Goal: Transaction & Acquisition: Book appointment/travel/reservation

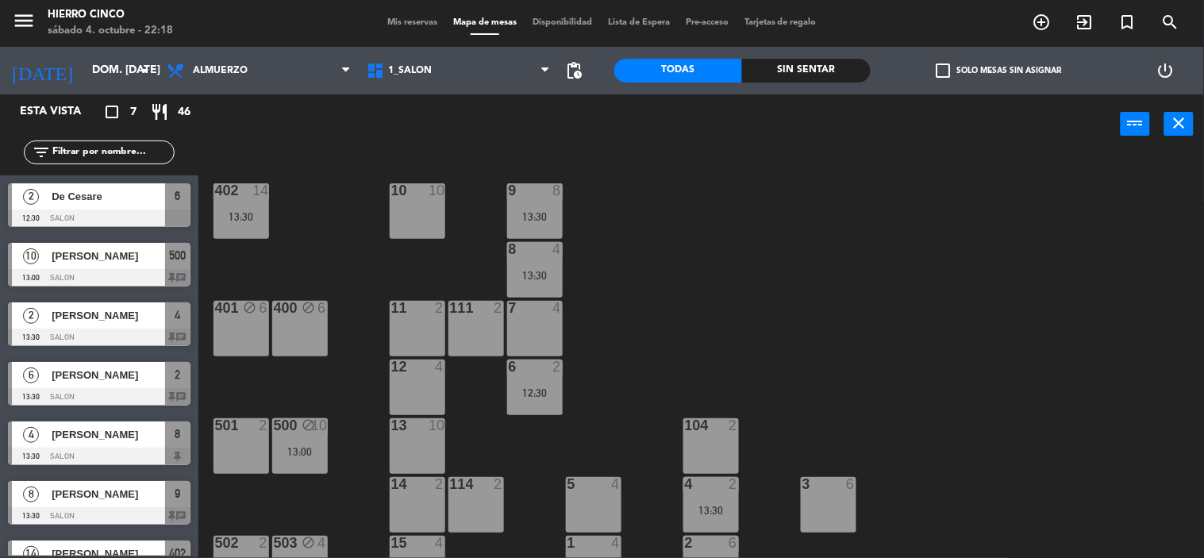
drag, startPoint x: 108, startPoint y: 409, endPoint x: 115, endPoint y: 306, distance: 102.7
click at [105, 77] on input "dom. [DATE]" at bounding box center [159, 70] width 151 height 29
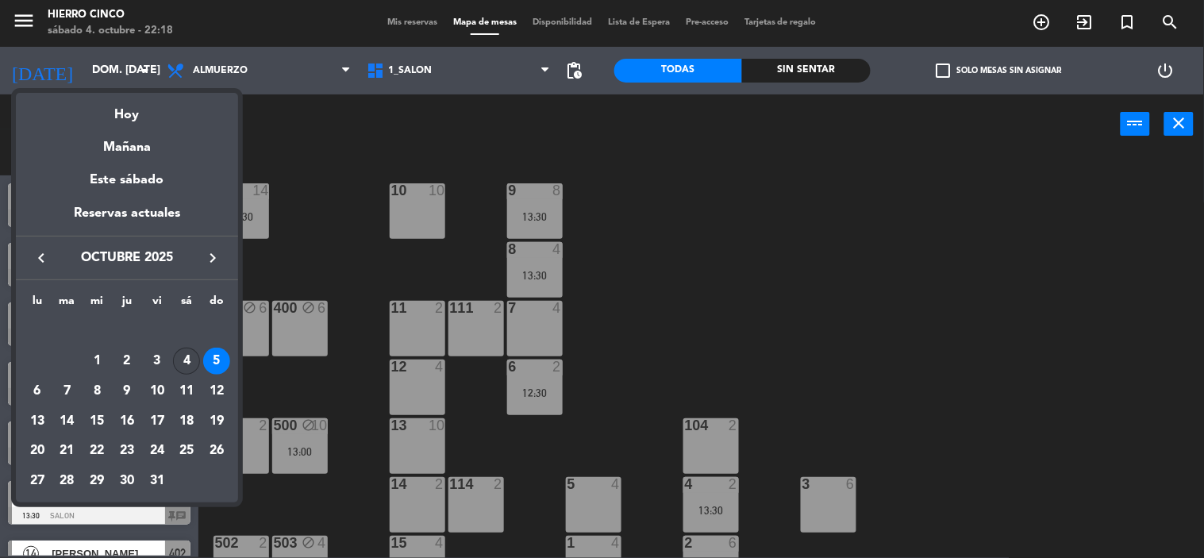
click at [185, 362] on div "4" at bounding box center [186, 361] width 27 height 27
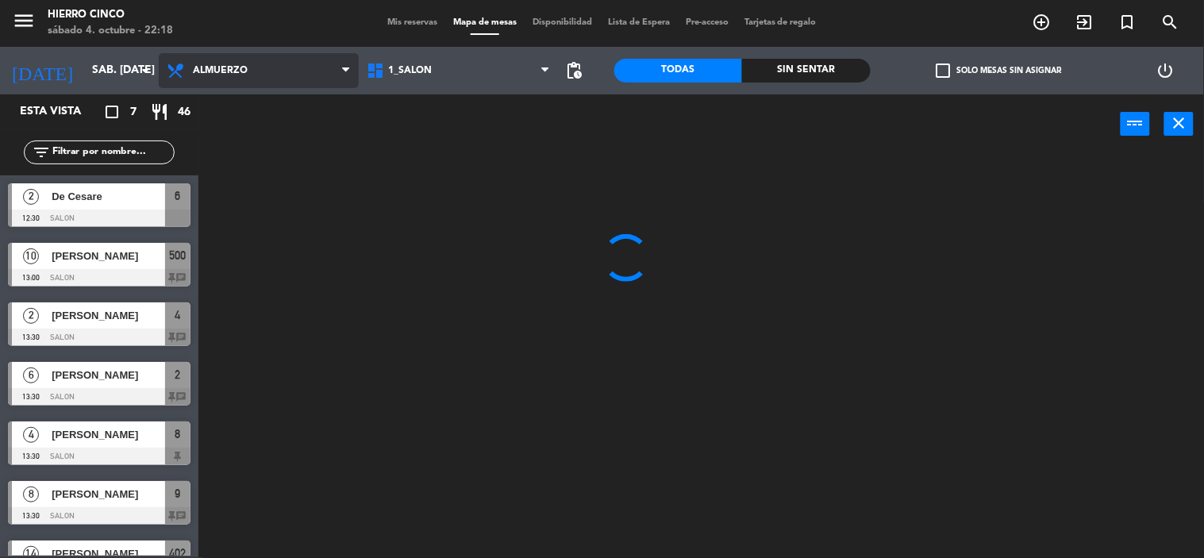
click at [240, 72] on span "Almuerzo" at bounding box center [220, 70] width 55 height 11
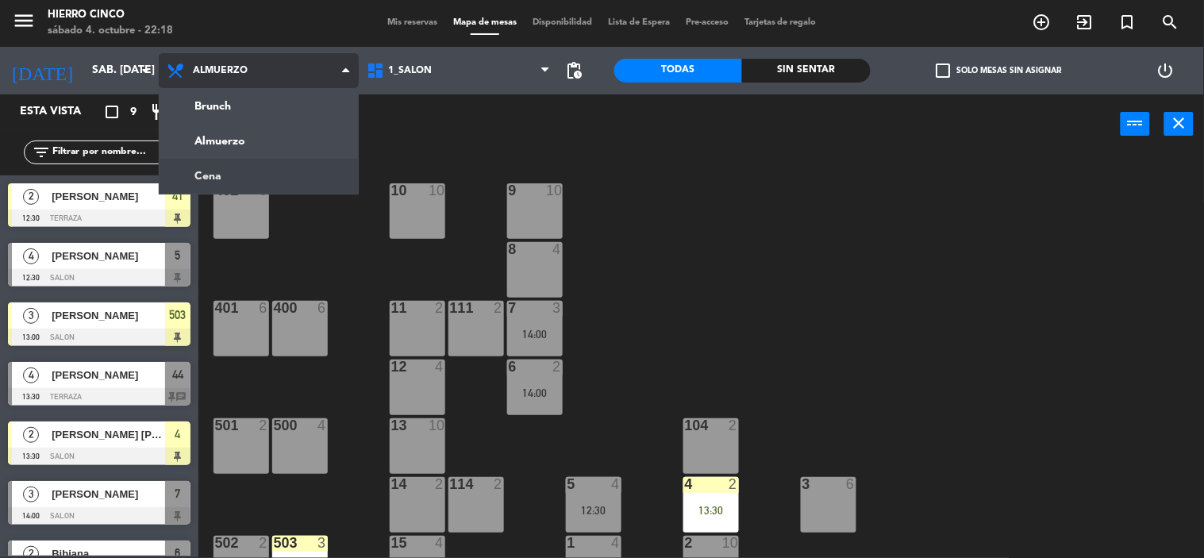
click at [225, 183] on ng-component "menu Hierro Cinco sábado 4. octubre - 22:18 Mis reservas Mapa de mesas Disponib…" at bounding box center [602, 278] width 1204 height 559
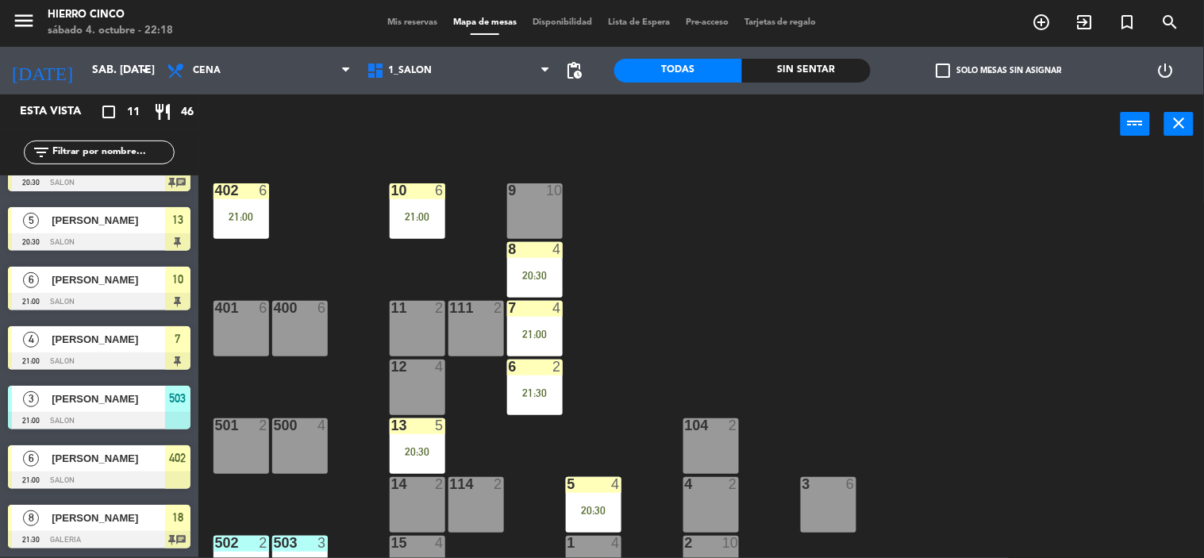
scroll to position [274, 0]
drag, startPoint x: 110, startPoint y: 356, endPoint x: 119, endPoint y: 529, distance: 173.3
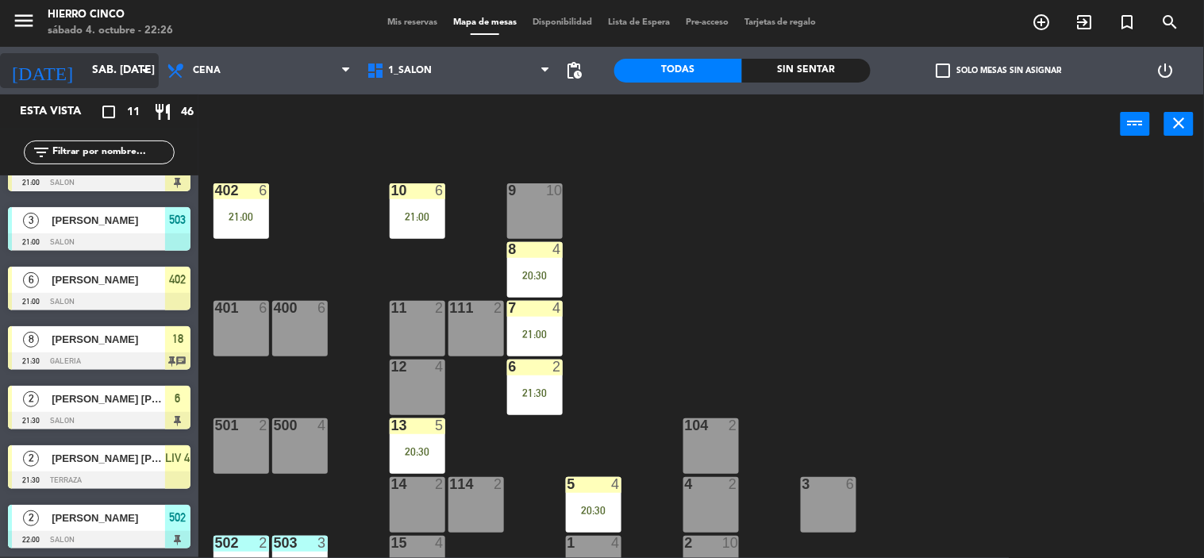
click at [84, 68] on input "sáb. [DATE]" at bounding box center [159, 70] width 151 height 29
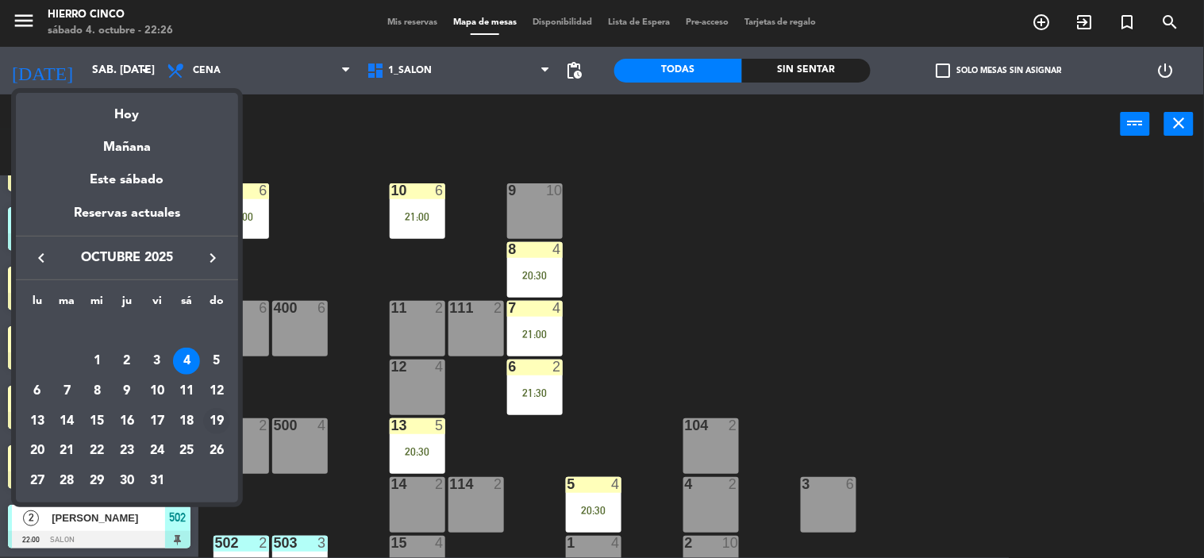
click at [211, 424] on div "19" at bounding box center [216, 421] width 27 height 27
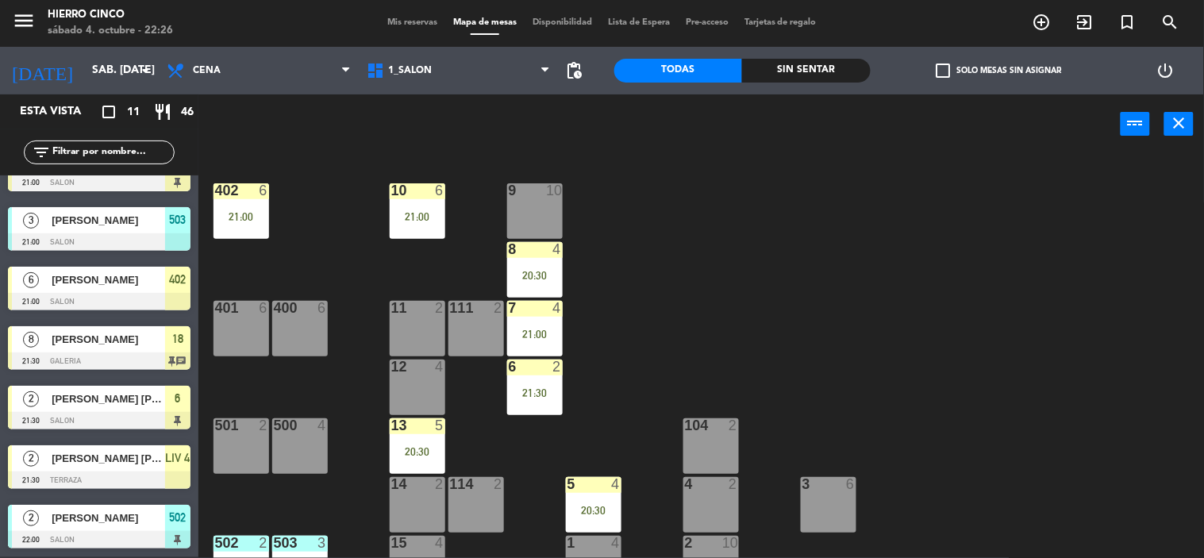
type input "dom. [DATE]"
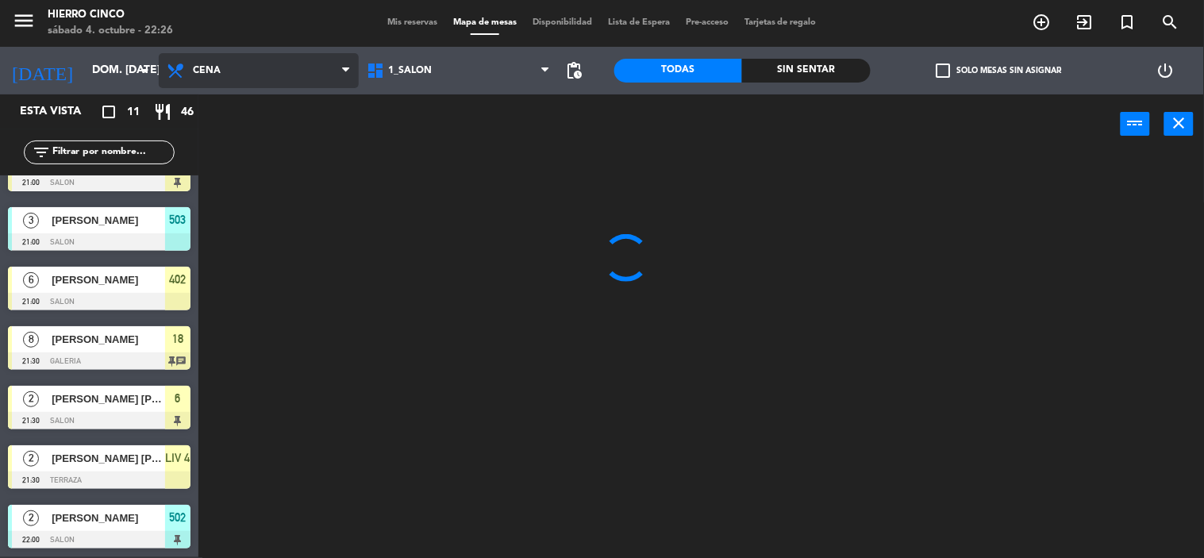
click at [273, 65] on span "Cena" at bounding box center [259, 70] width 200 height 35
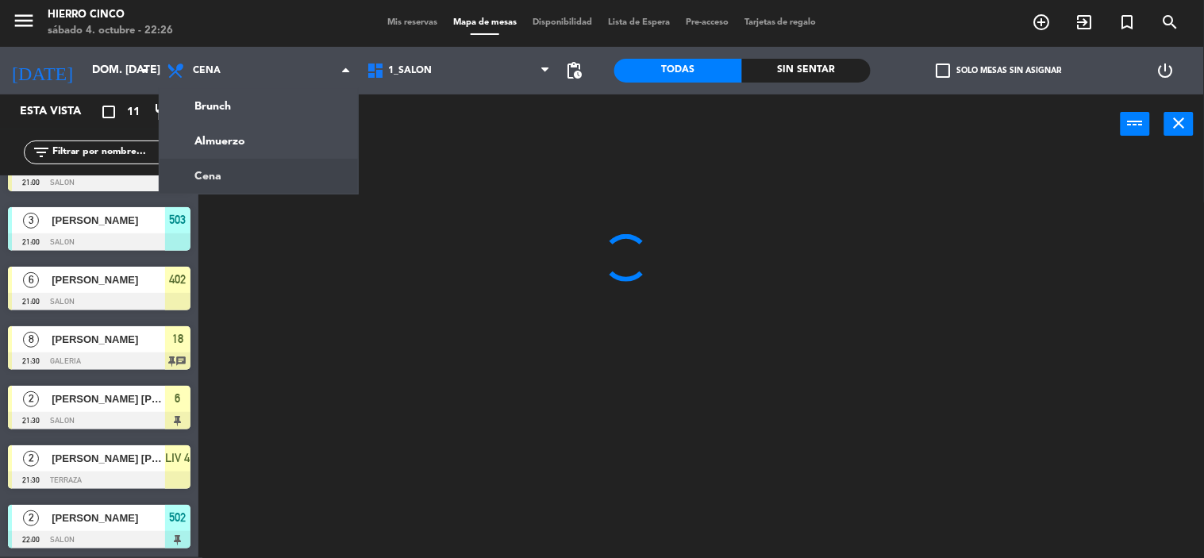
scroll to position [0, 0]
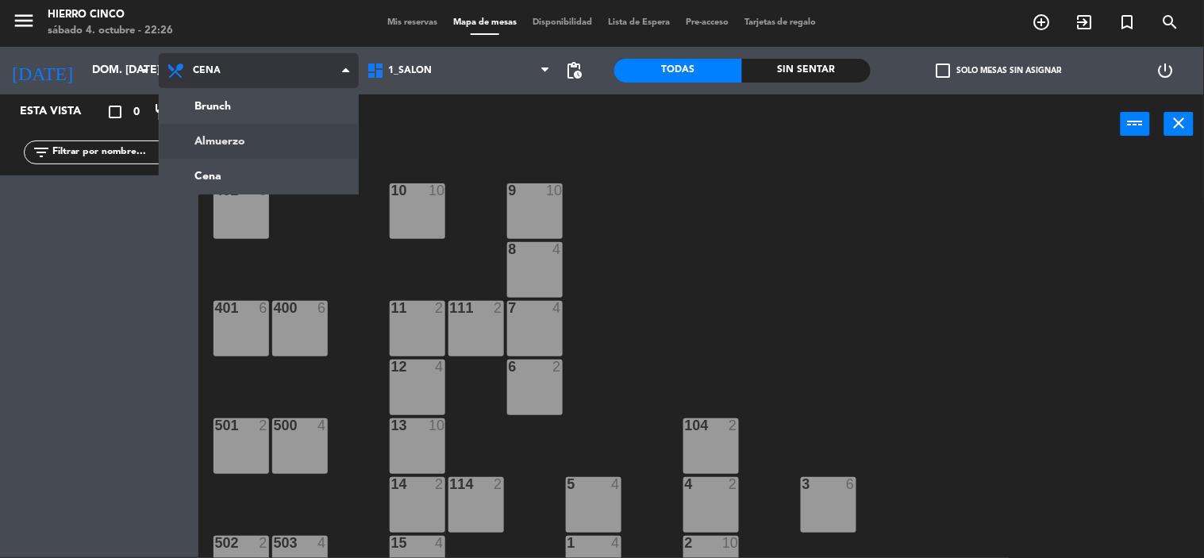
click at [272, 147] on ng-component "menu Hierro Cinco sábado 4. octubre - 22:26 Mis reservas Mapa de mesas Disponib…" at bounding box center [602, 278] width 1204 height 559
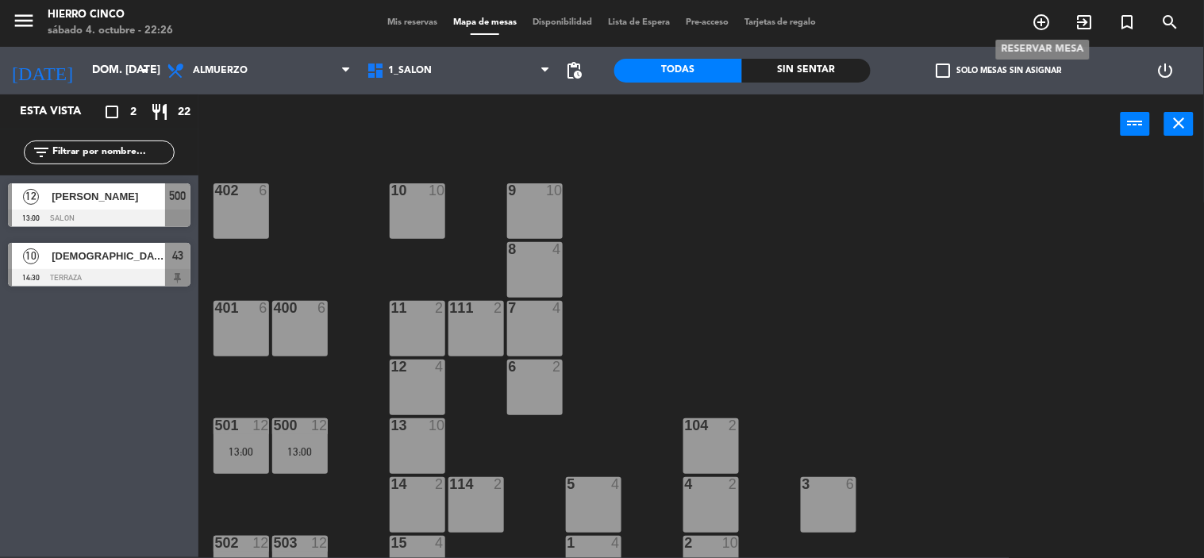
click at [1048, 22] on icon "add_circle_outline" at bounding box center [1042, 22] width 19 height 19
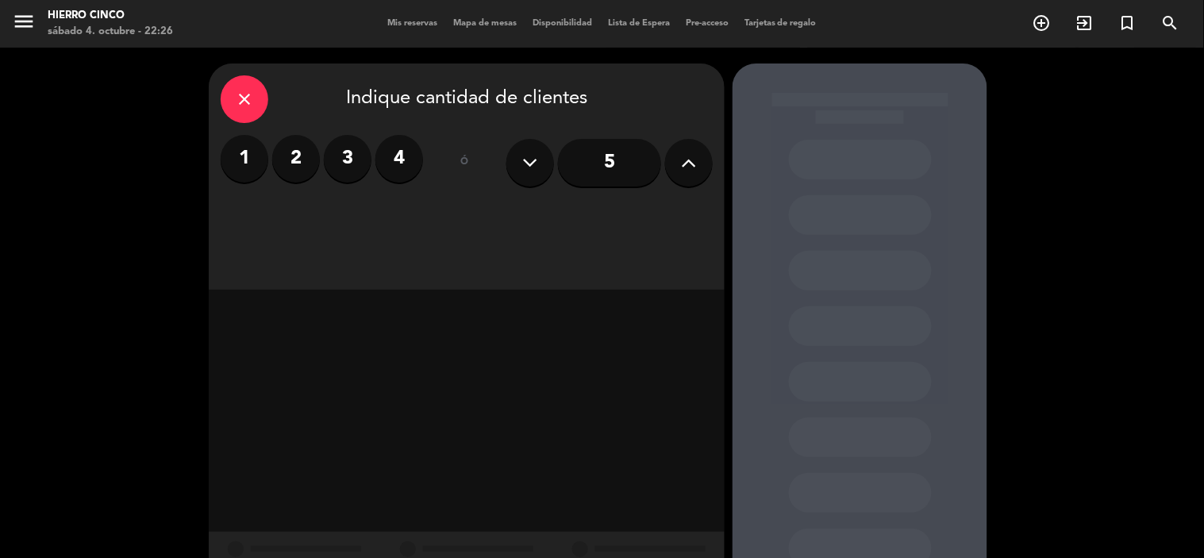
click at [691, 160] on icon at bounding box center [689, 163] width 15 height 24
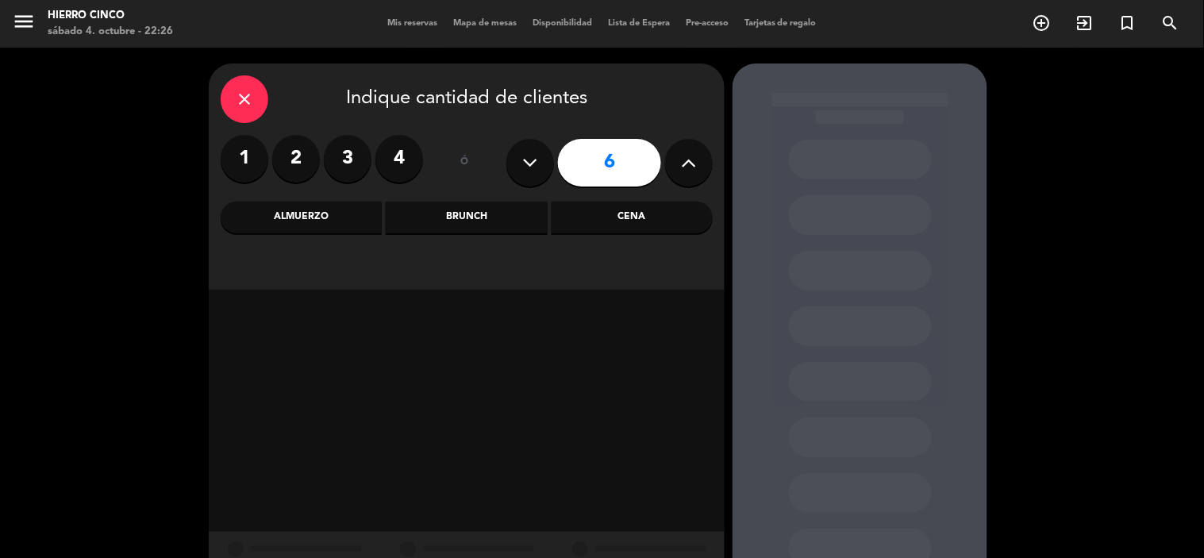
click at [691, 160] on icon at bounding box center [689, 163] width 15 height 24
click at [692, 156] on icon at bounding box center [689, 163] width 15 height 24
type input "10"
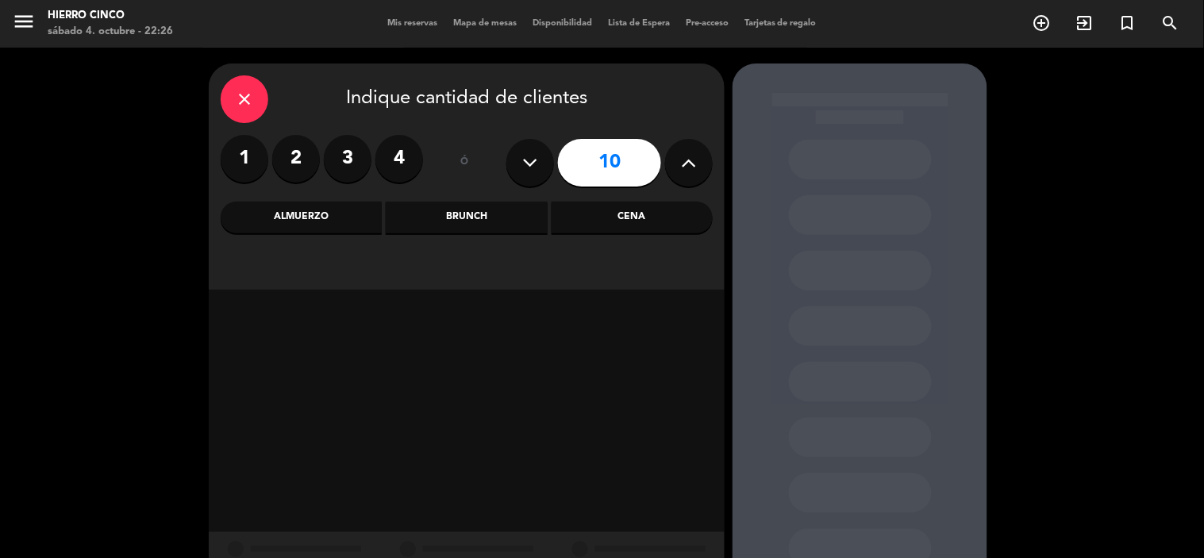
click at [355, 213] on div "Almuerzo" at bounding box center [301, 218] width 161 height 32
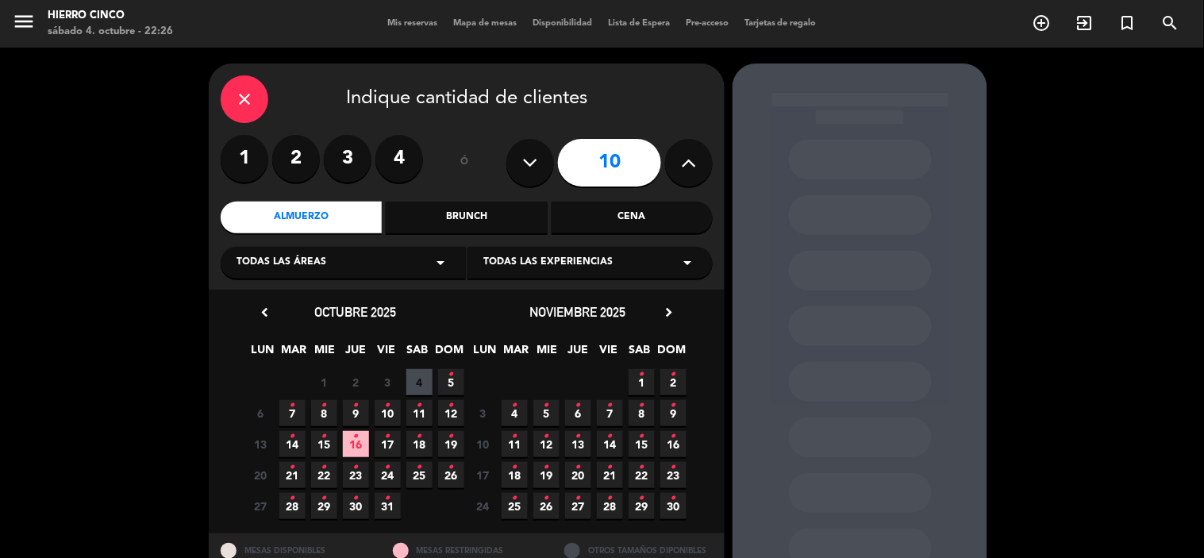
click at [451, 441] on icon "•" at bounding box center [452, 436] width 6 height 25
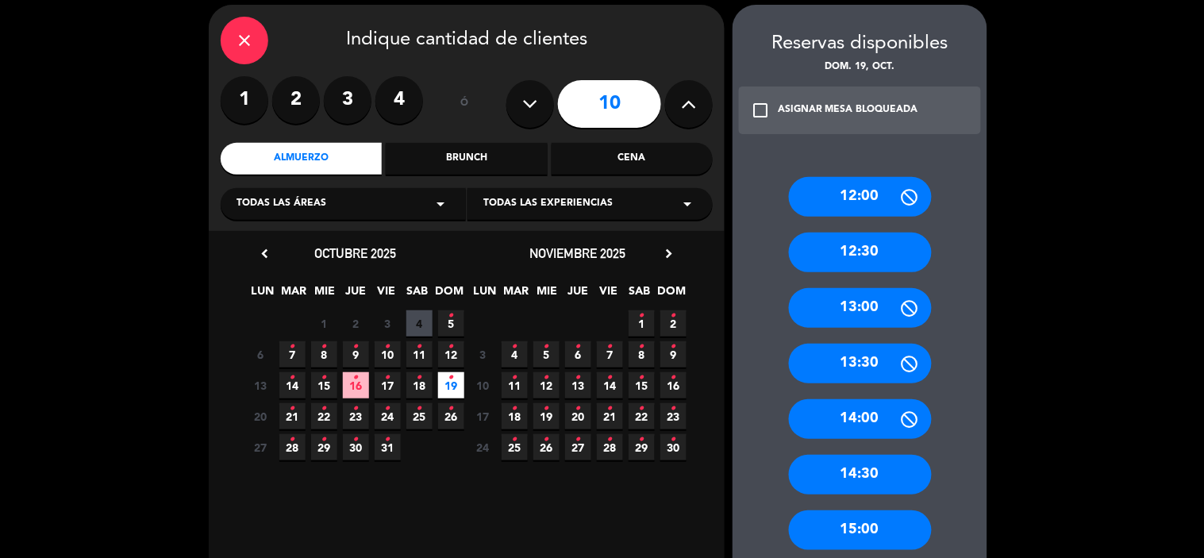
click at [849, 473] on div "14:30" at bounding box center [860, 475] width 143 height 40
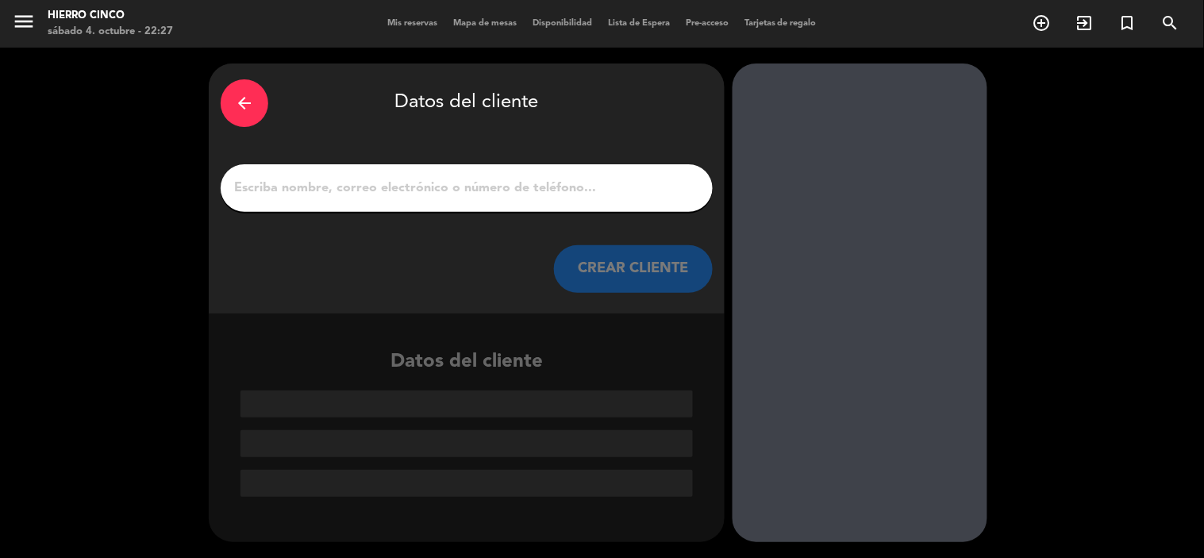
scroll to position [0, 0]
click at [262, 183] on input "1" at bounding box center [467, 188] width 468 height 22
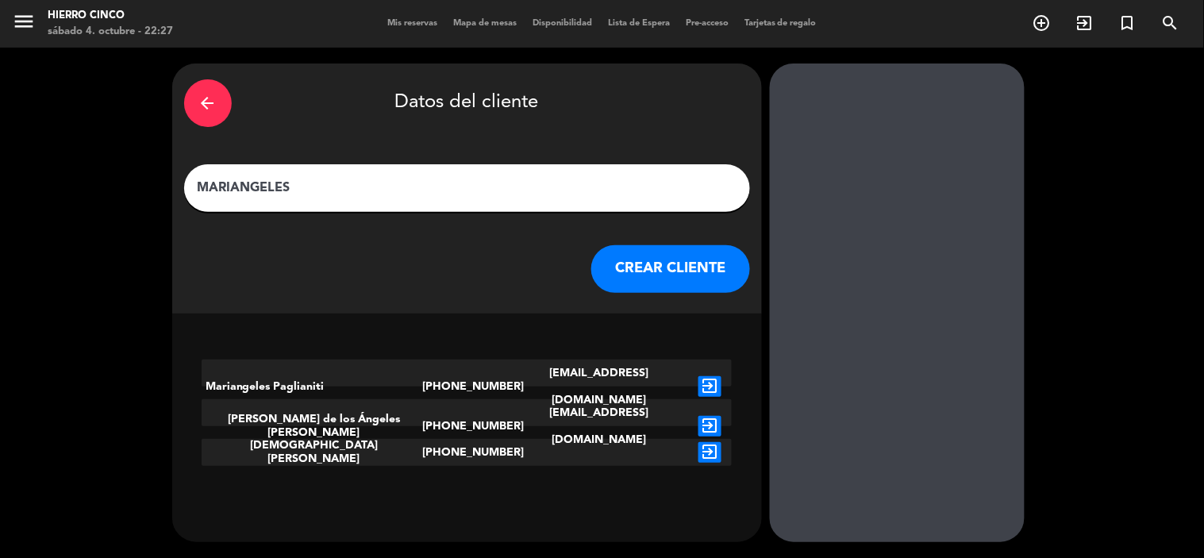
type input "MARIANGELES"
click at [699, 450] on icon "exit_to_app" at bounding box center [710, 452] width 23 height 21
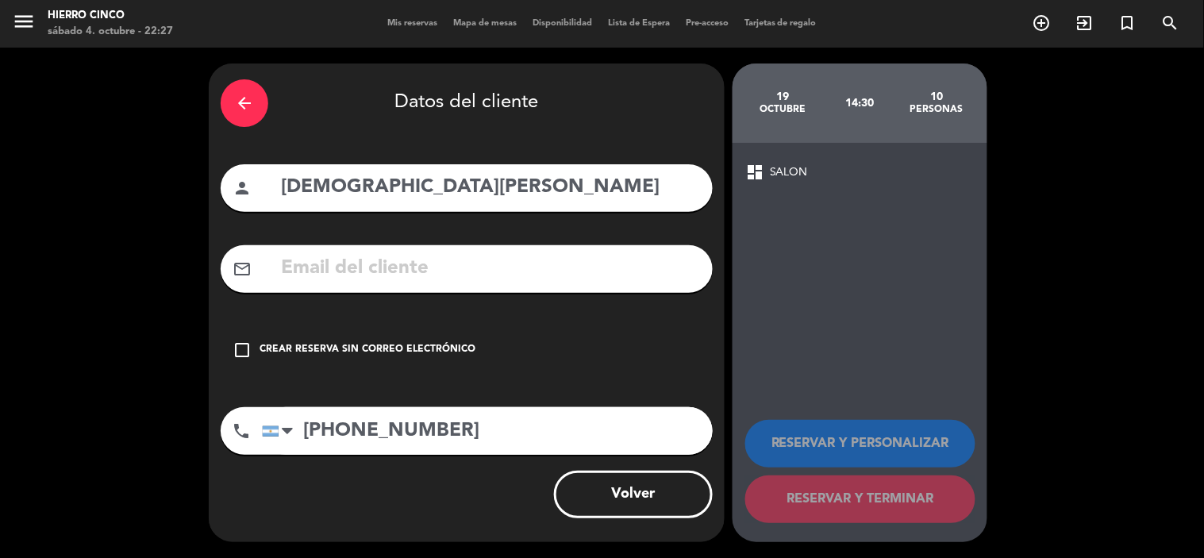
click at [247, 346] on icon "check_box_outline_blank" at bounding box center [242, 350] width 19 height 19
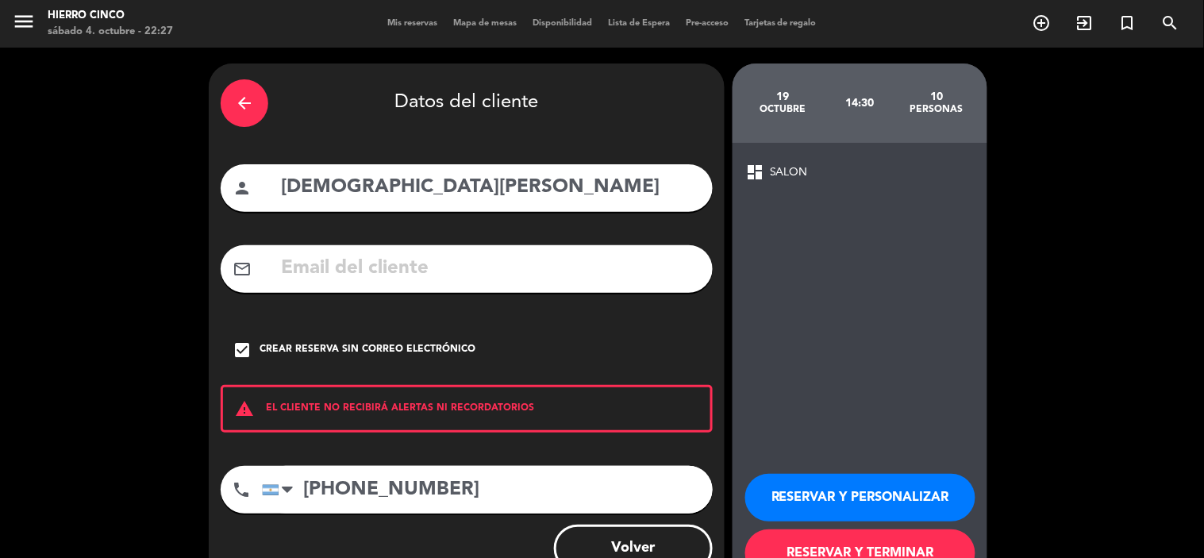
click at [840, 491] on button "RESERVAR Y PERSONALIZAR" at bounding box center [860, 498] width 230 height 48
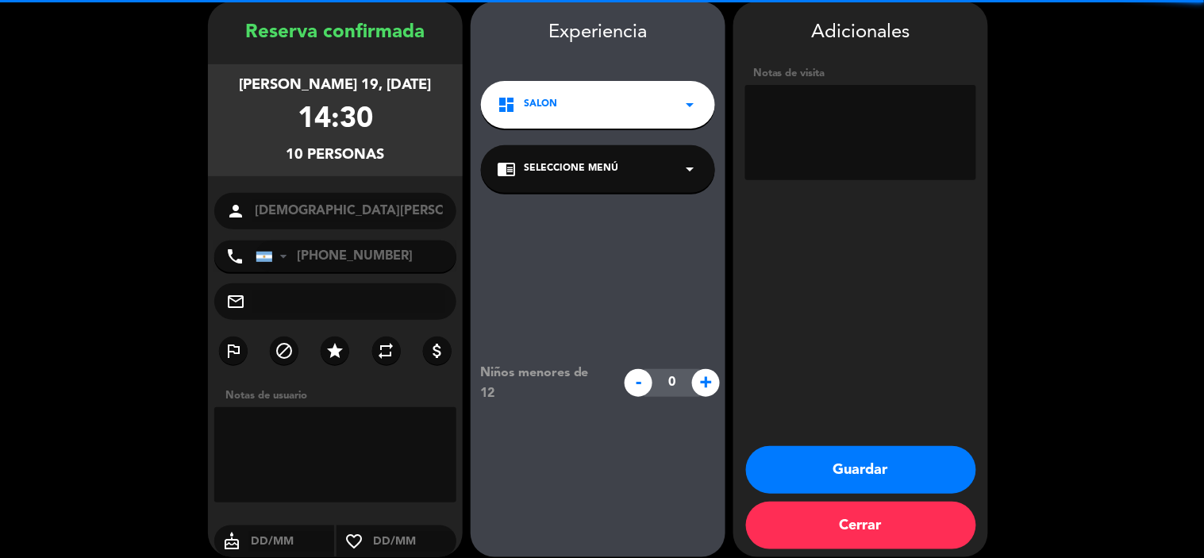
scroll to position [64, 0]
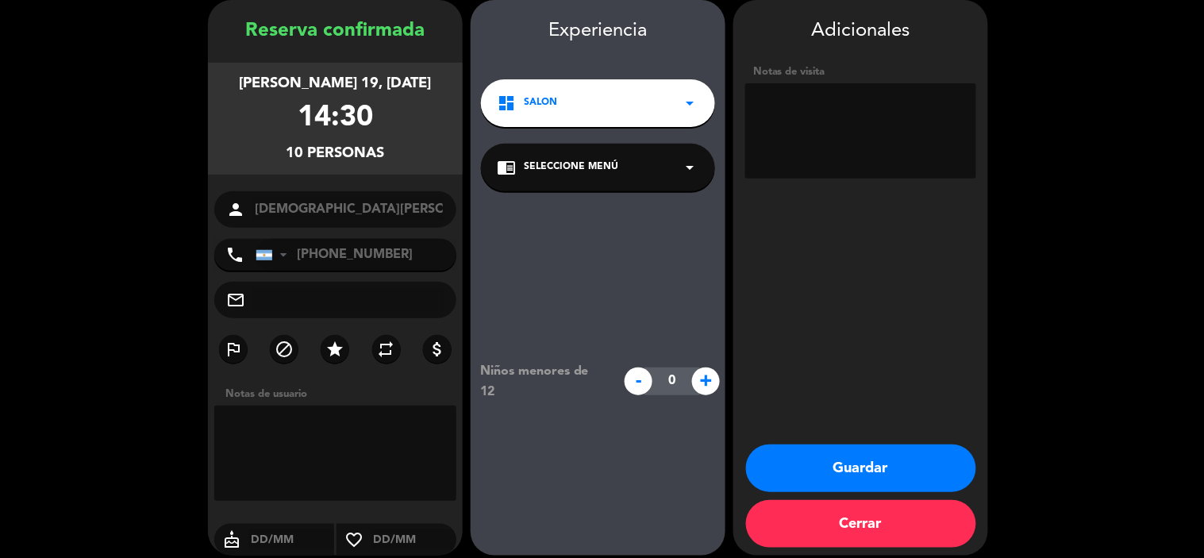
click at [628, 107] on div "dashboard SALON arrow_drop_down" at bounding box center [598, 103] width 234 height 48
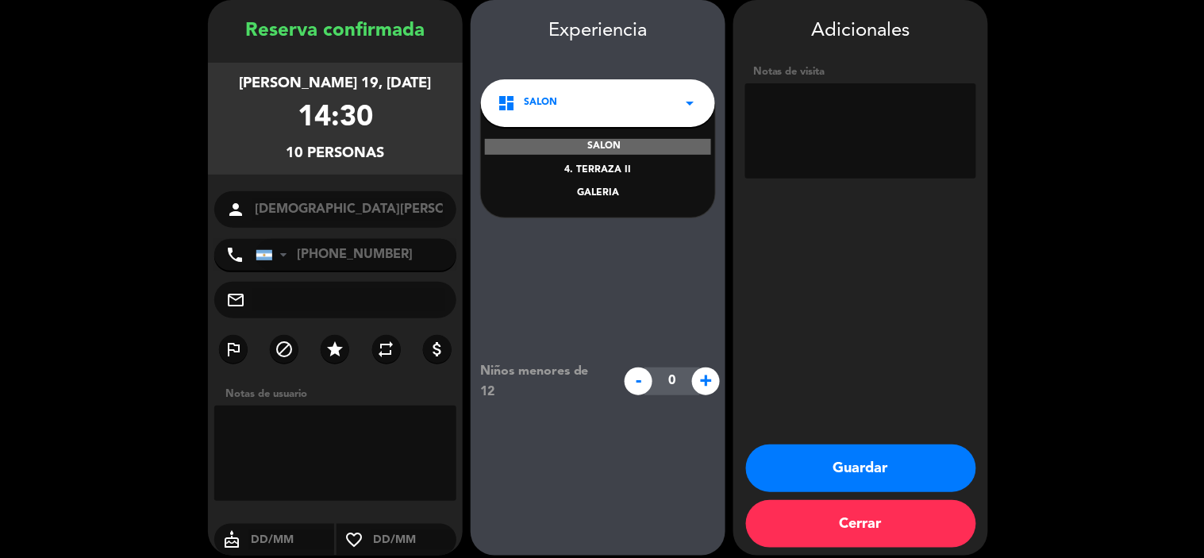
click at [684, 102] on icon "arrow_drop_down" at bounding box center [689, 103] width 19 height 19
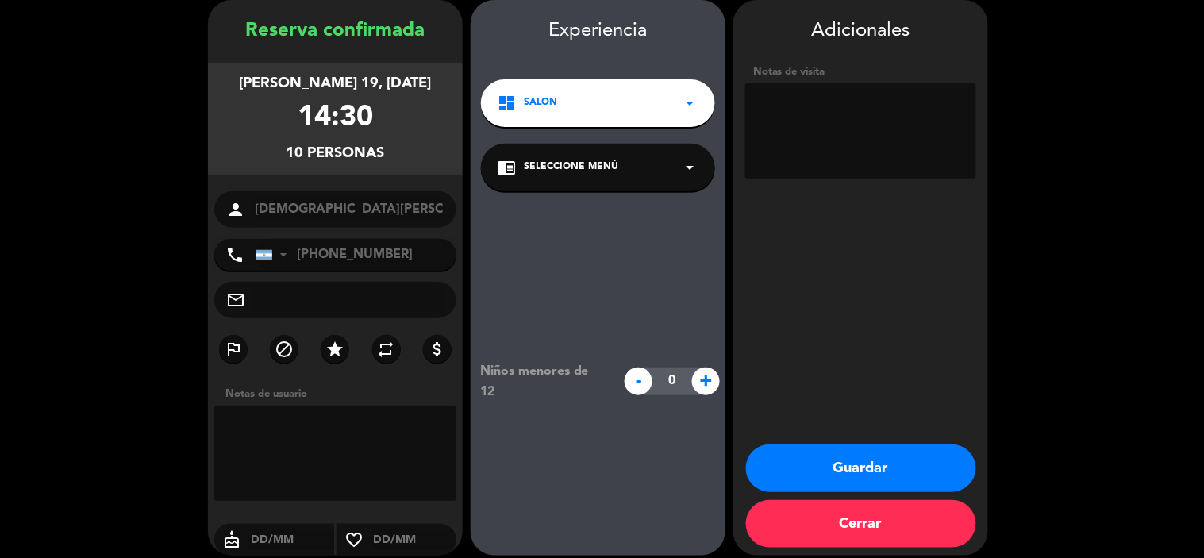
click at [668, 163] on div "chrome_reader_mode Seleccione Menú arrow_drop_down" at bounding box center [598, 168] width 234 height 48
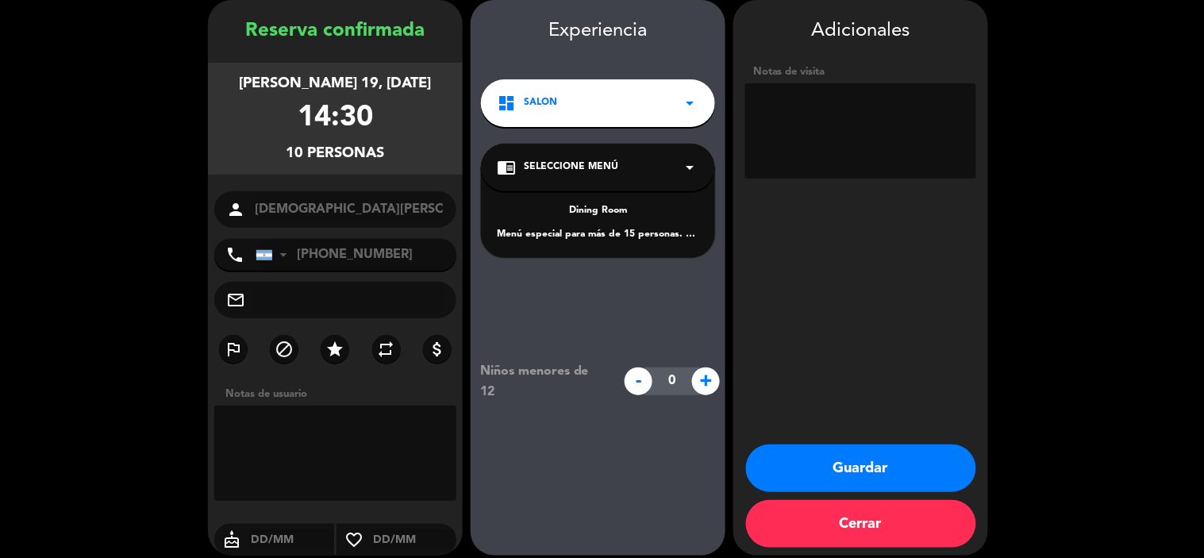
click at [692, 161] on icon "arrow_drop_down" at bounding box center [689, 167] width 19 height 19
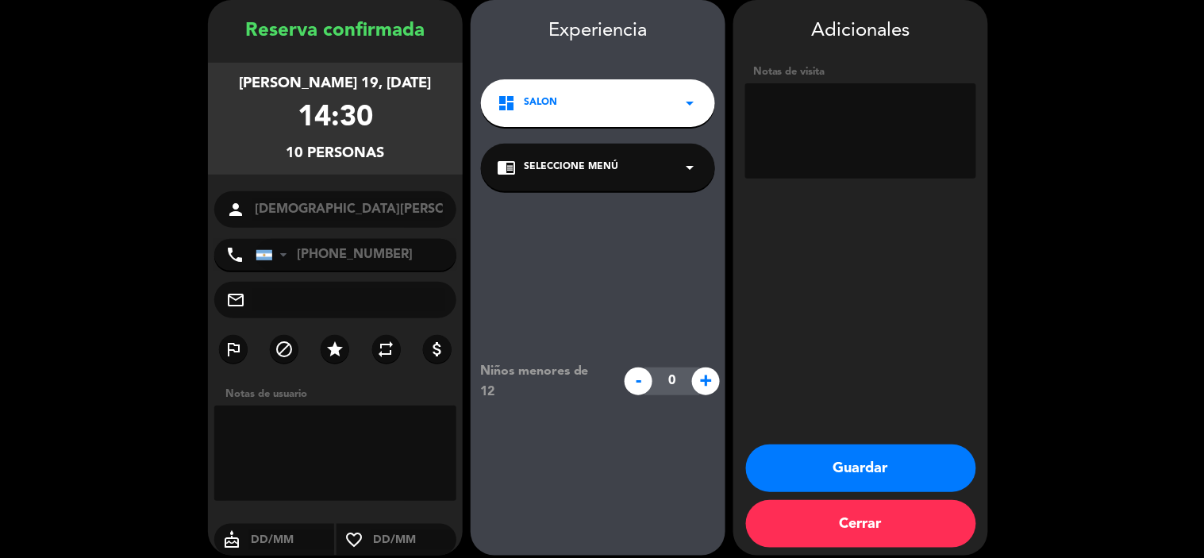
click at [692, 96] on icon "arrow_drop_down" at bounding box center [689, 103] width 19 height 19
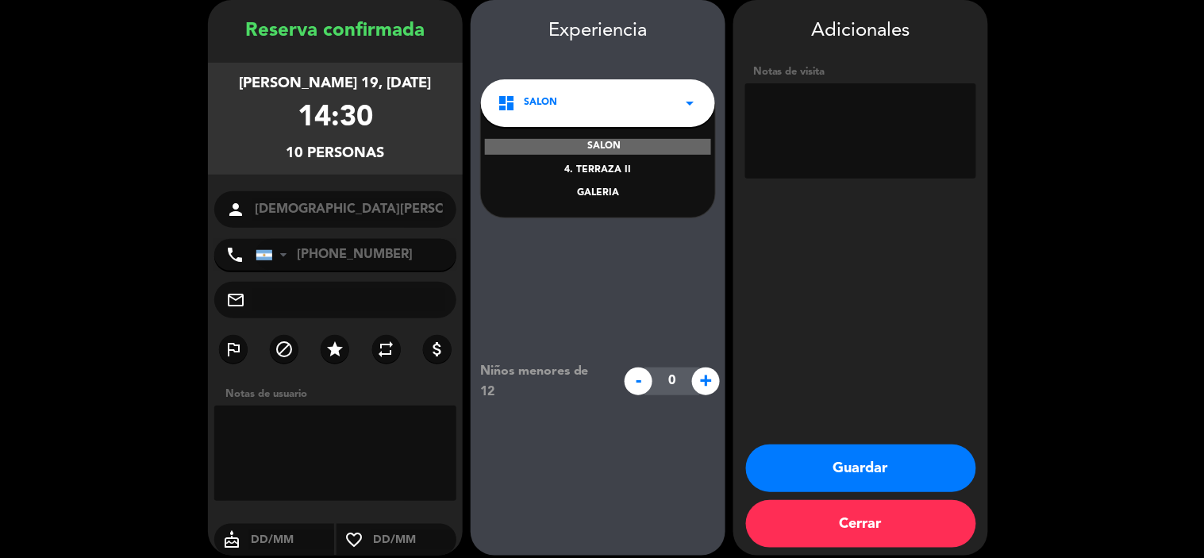
click at [610, 171] on div "4. TERRAZA II" at bounding box center [598, 171] width 202 height 16
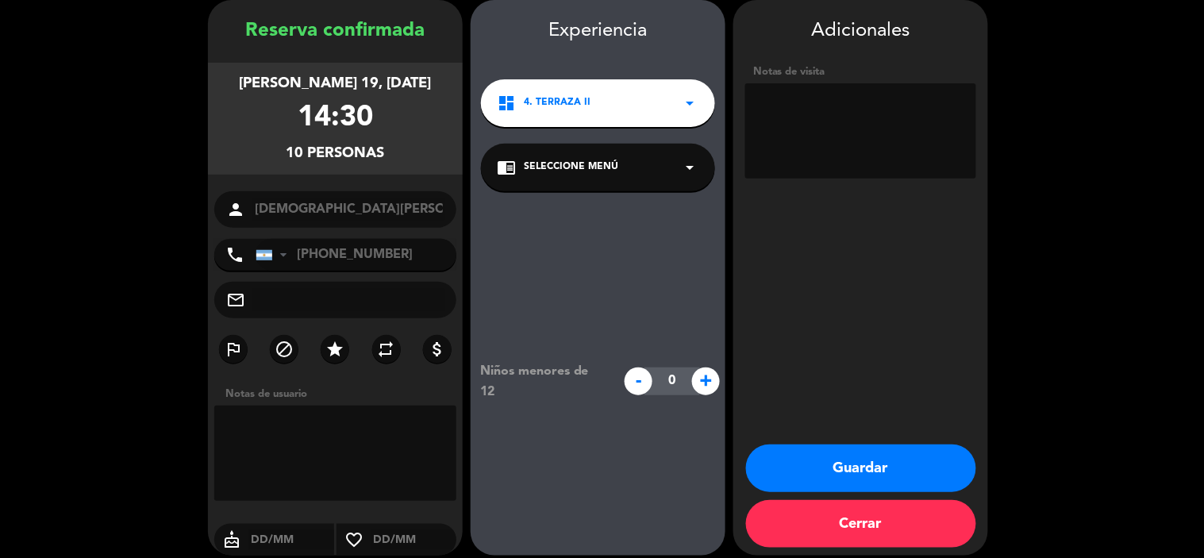
click at [264, 449] on textarea at bounding box center [335, 453] width 242 height 95
type textarea "TERREZA"
click at [826, 469] on button "Guardar" at bounding box center [861, 469] width 230 height 48
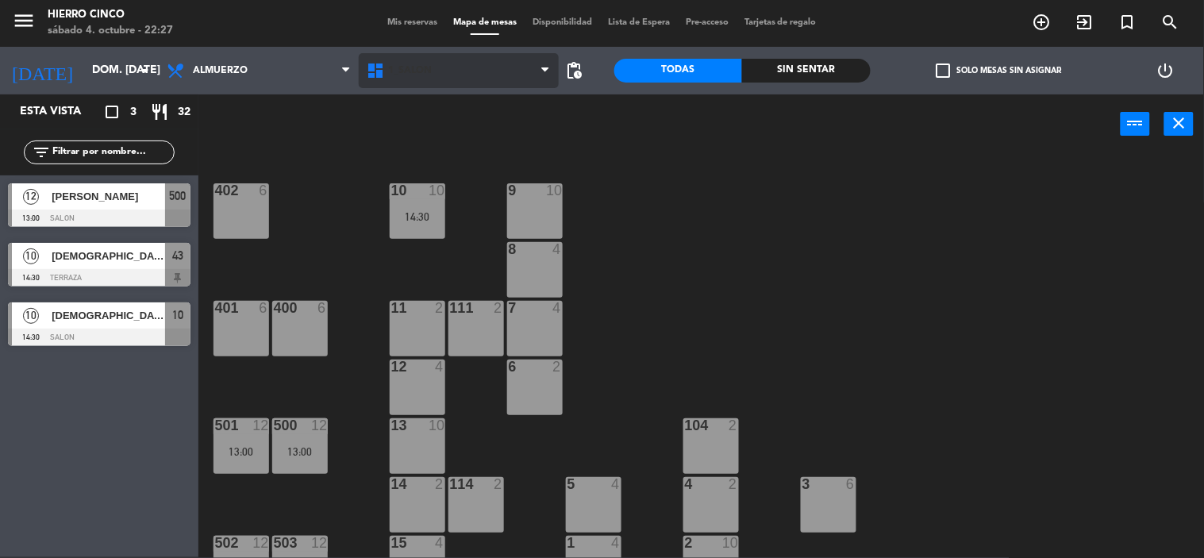
click at [462, 75] on span "1_SALON" at bounding box center [459, 70] width 200 height 35
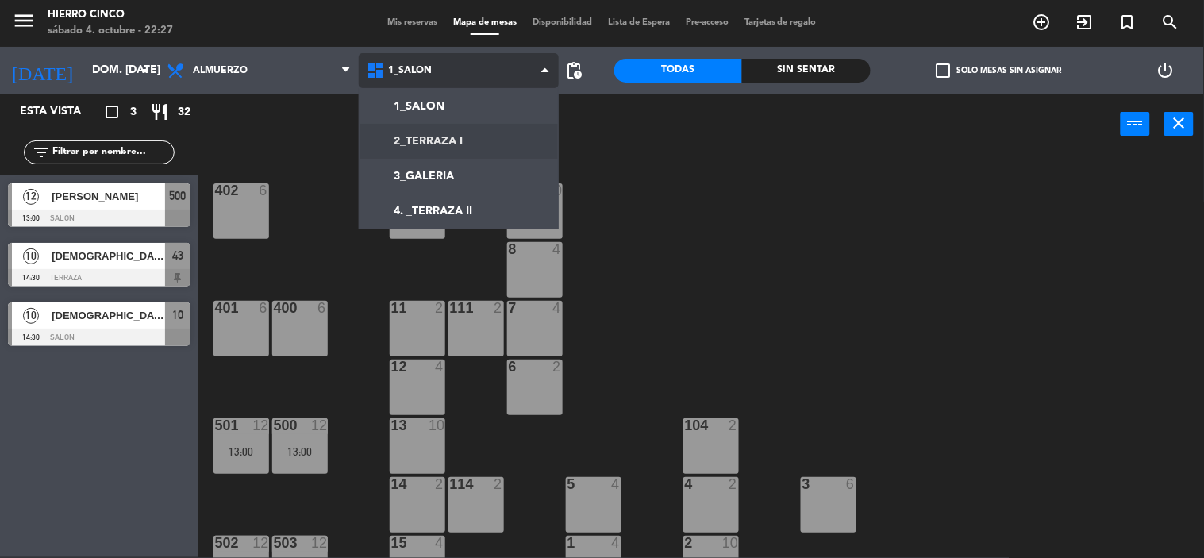
click at [465, 141] on ng-component "menu Hierro Cinco sábado 4. octubre - 22:27 Mis reservas Mapa de mesas Disponib…" at bounding box center [602, 278] width 1204 height 559
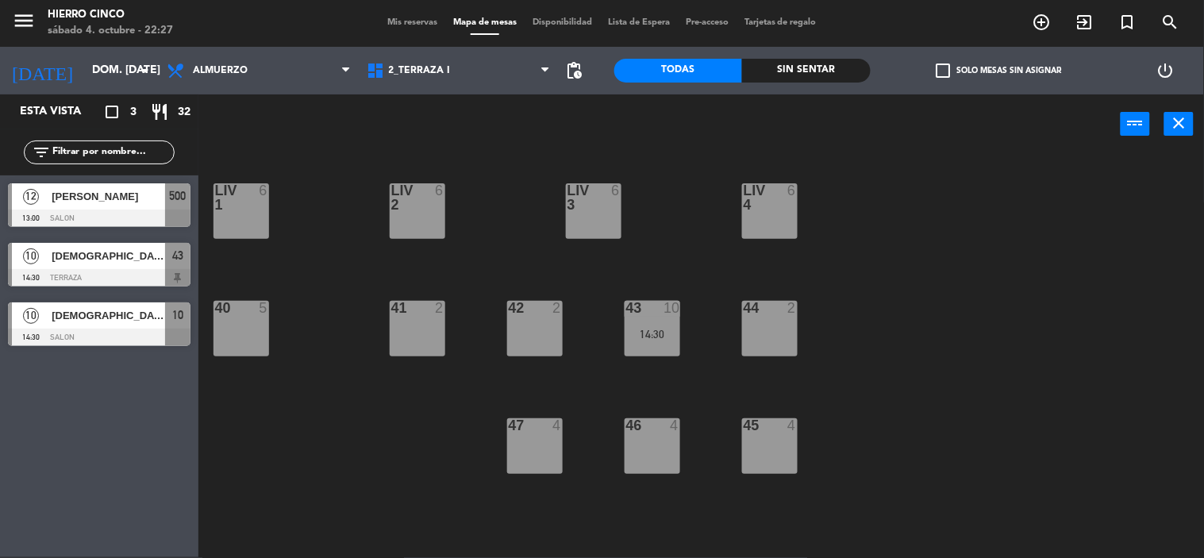
drag, startPoint x: 151, startPoint y: 329, endPoint x: 230, endPoint y: 329, distance: 79.4
click at [192, 329] on div "10 [PERSON_NAME] 14:30 SALON 10" at bounding box center [99, 325] width 198 height 60
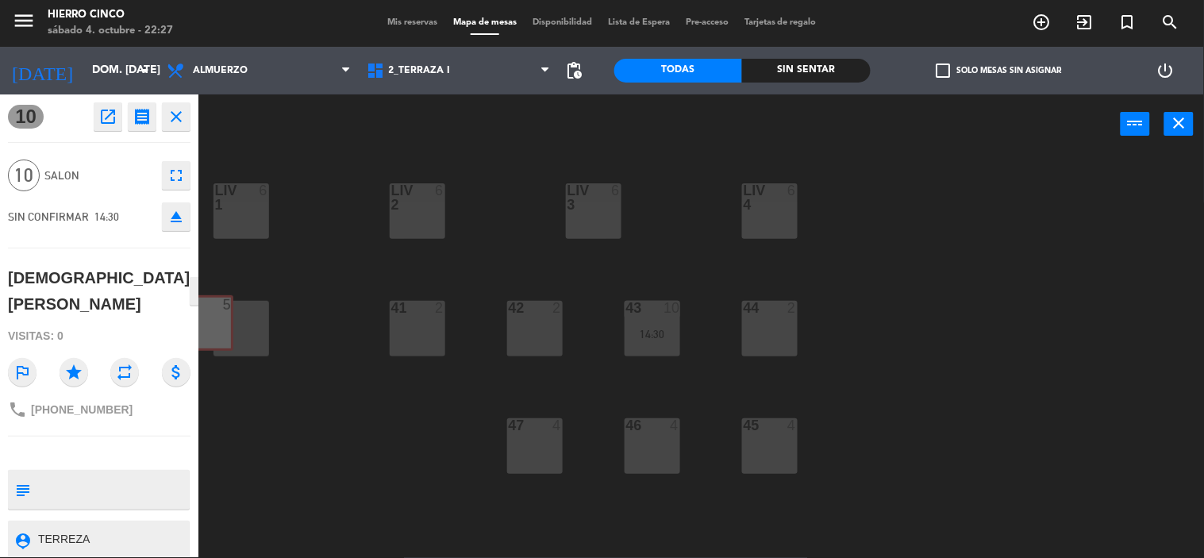
drag, startPoint x: 230, startPoint y: 329, endPoint x: 179, endPoint y: 318, distance: 51.8
click at [181, 319] on div "10 open_in_new receipt 2:30 PM dom., [DATE] personas [PERSON_NAME][GEOGRAPHIC_D…" at bounding box center [602, 326] width 1204 height 464
click at [651, 461] on div "46 4" at bounding box center [653, 446] width 56 height 56
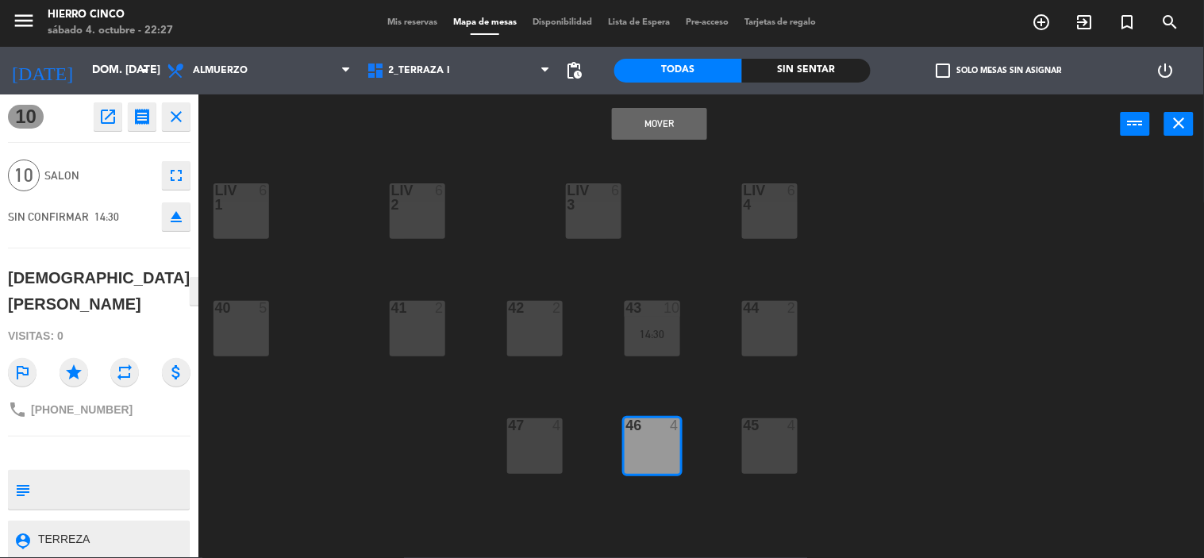
click at [164, 106] on button "close" at bounding box center [176, 116] width 29 height 29
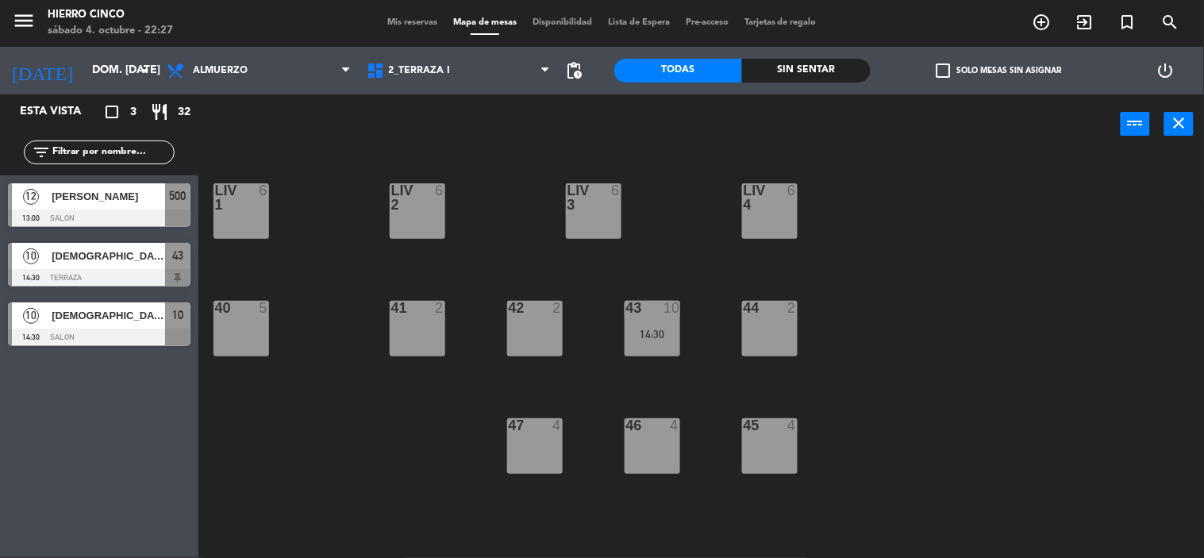
click at [646, 449] on div "46 4" at bounding box center [653, 446] width 56 height 56
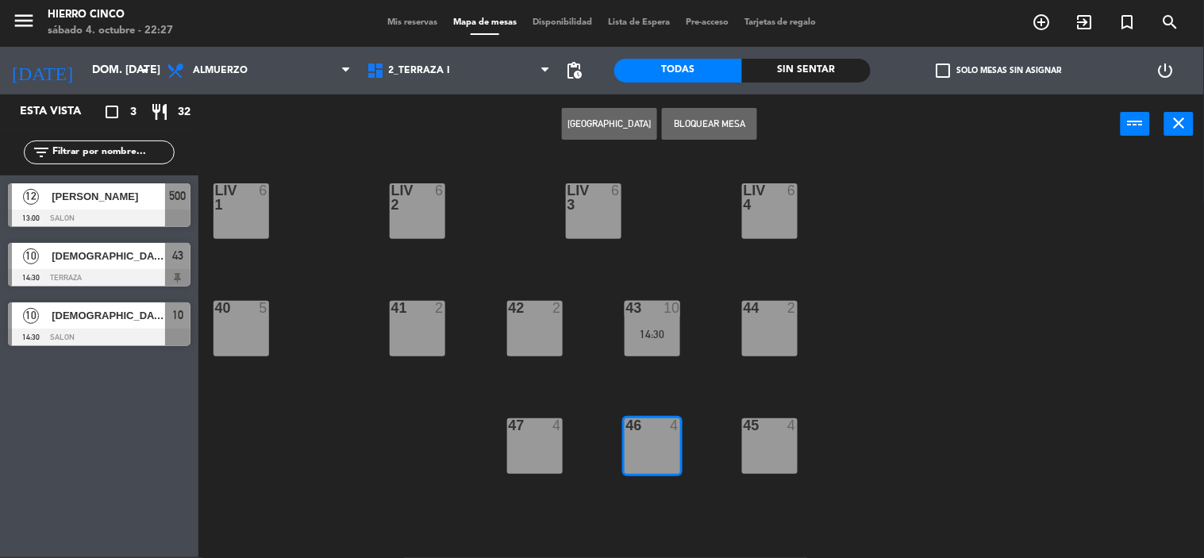
click at [695, 125] on button "Bloquear Mesa" at bounding box center [709, 124] width 95 height 32
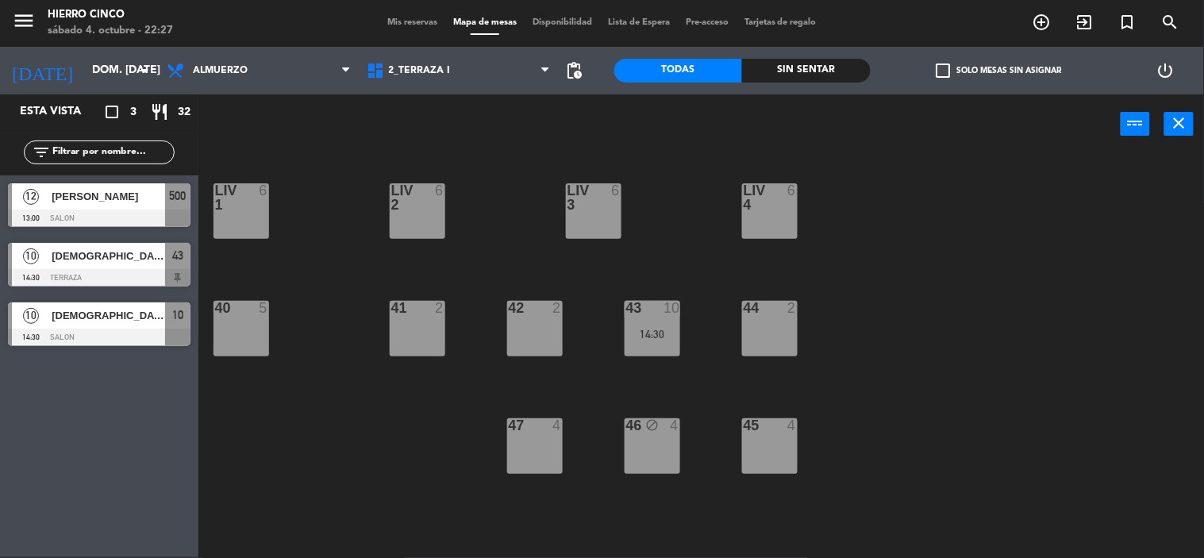
click at [761, 322] on div "44 2" at bounding box center [770, 329] width 56 height 56
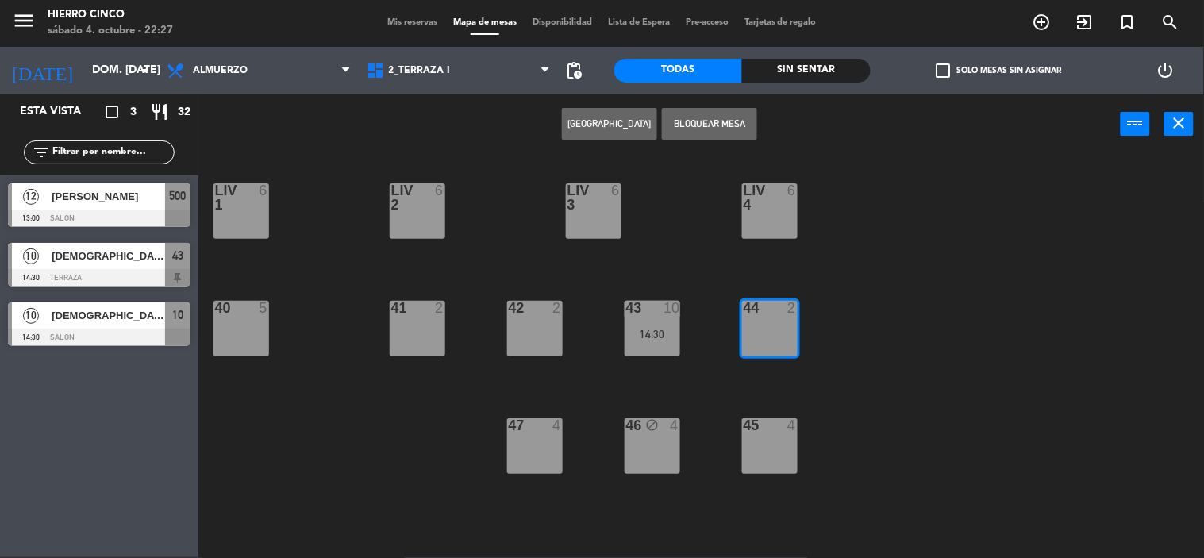
click at [734, 108] on button "Bloquear Mesa" at bounding box center [709, 124] width 95 height 32
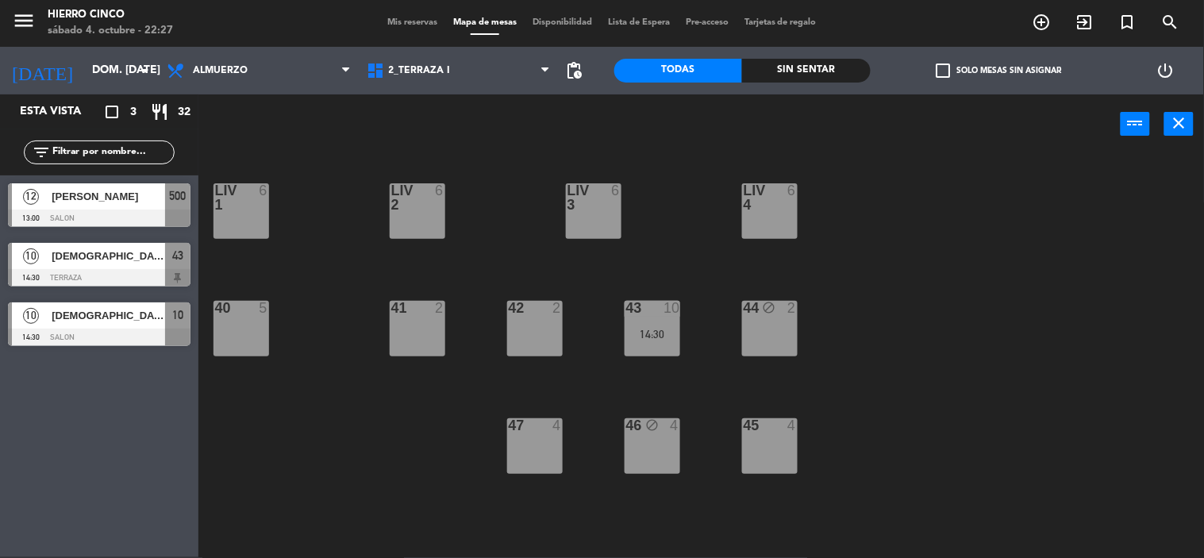
click at [795, 430] on div "4" at bounding box center [793, 425] width 10 height 14
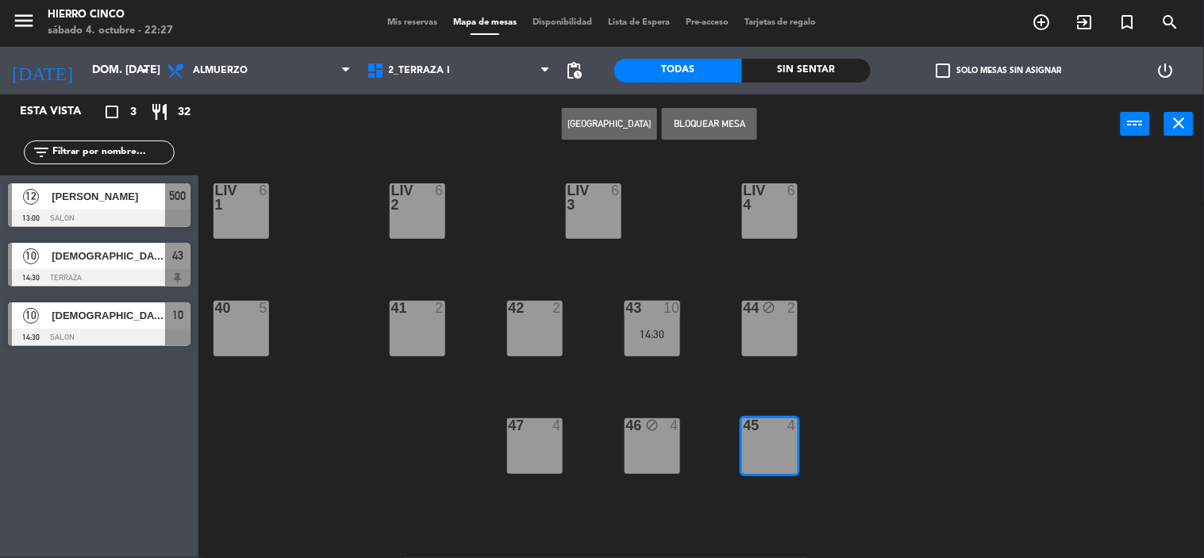
click at [722, 132] on button "Bloquear Mesa" at bounding box center [709, 124] width 95 height 32
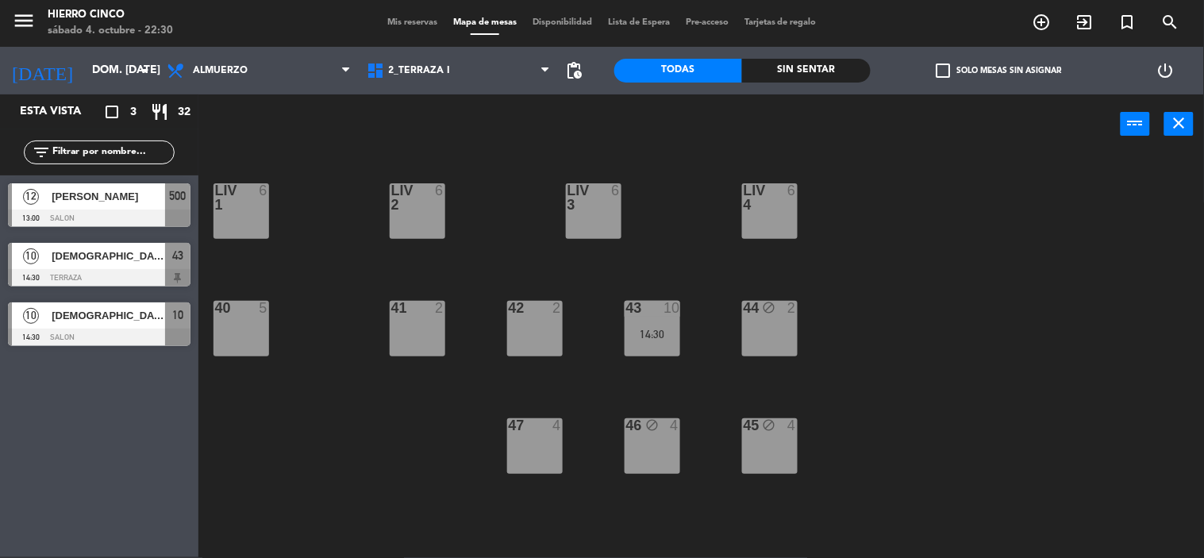
click at [163, 273] on div at bounding box center [99, 277] width 183 height 17
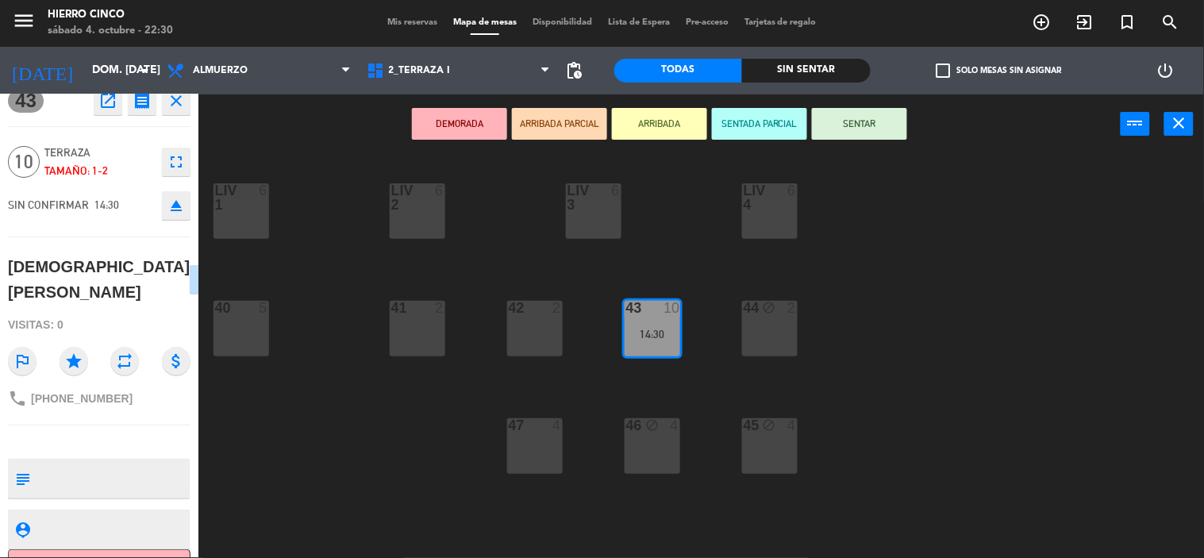
scroll to position [51, 0]
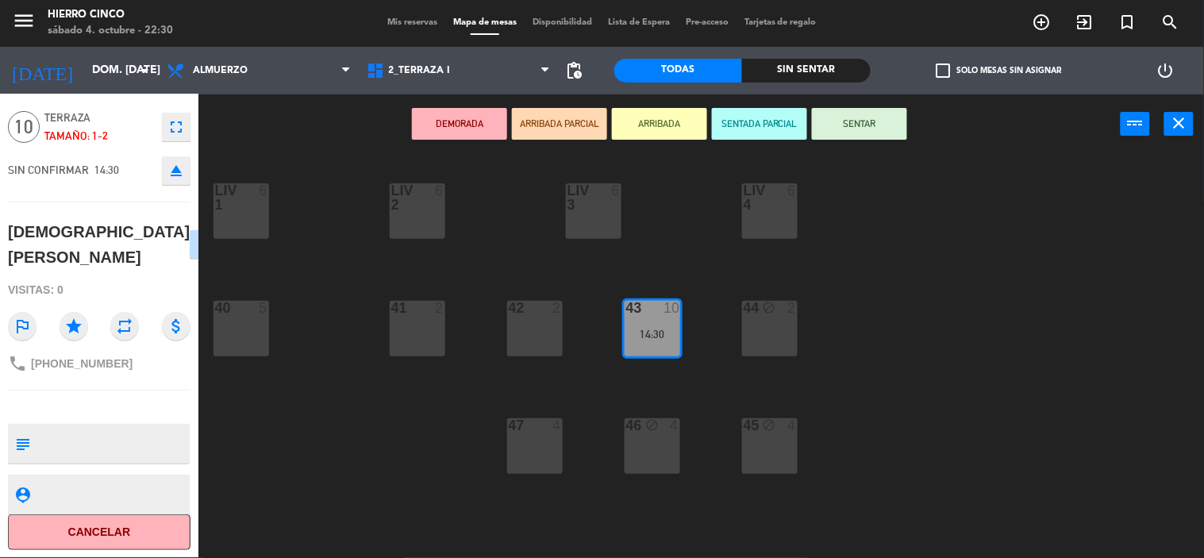
drag, startPoint x: 144, startPoint y: 437, endPoint x: 176, endPoint y: 525, distance: 93.9
click at [171, 524] on button "Cancelar" at bounding box center [99, 532] width 183 height 36
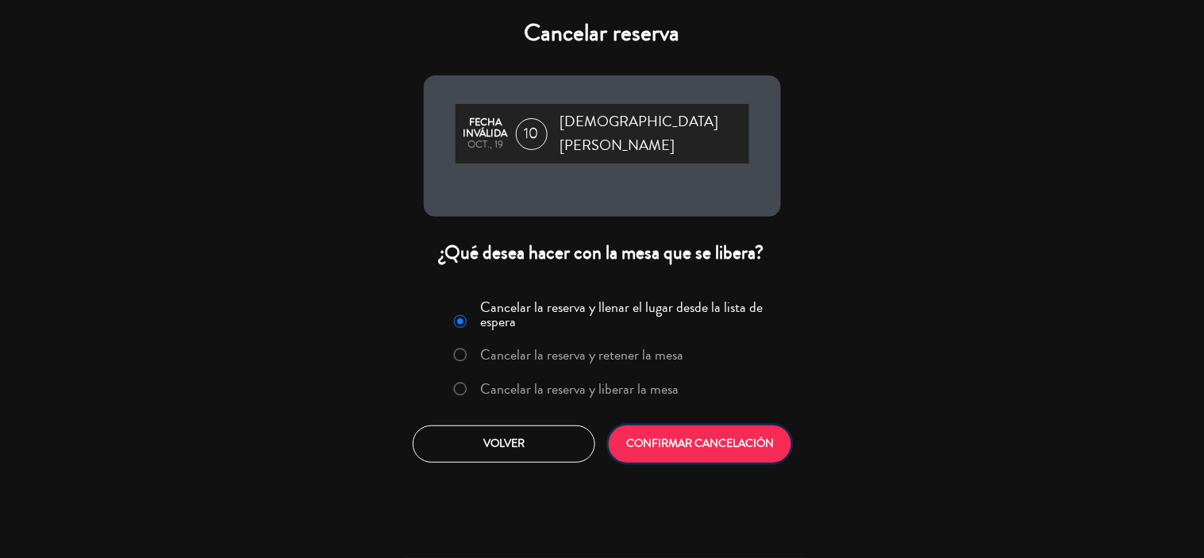
click at [699, 430] on button "CONFIRMAR CANCELACIÓN" at bounding box center [700, 444] width 183 height 37
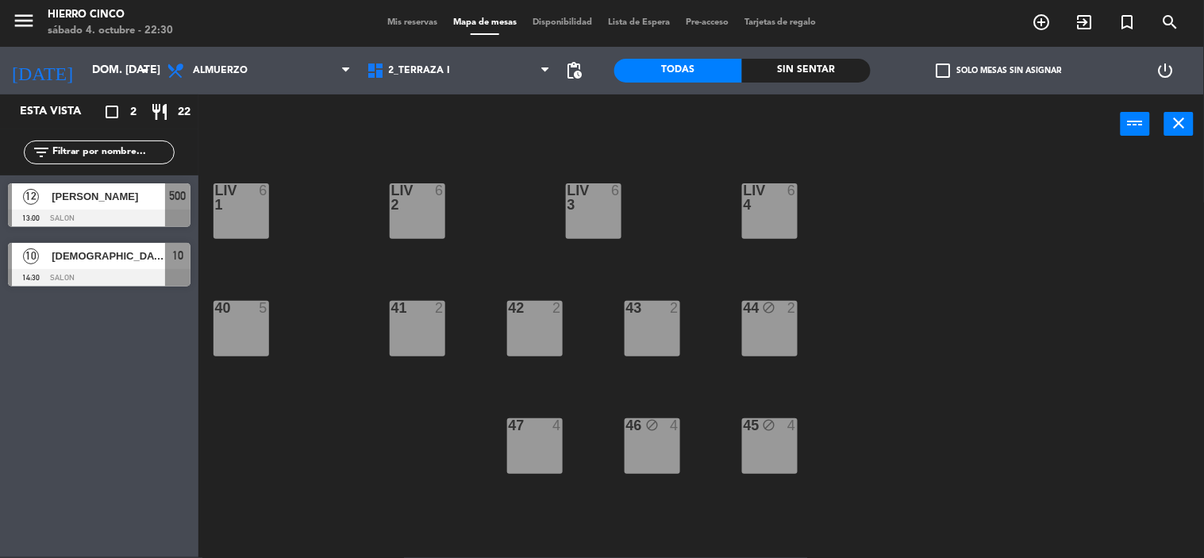
click at [164, 268] on div "10 [PERSON_NAME] 14:30 SALON 10" at bounding box center [99, 265] width 198 height 60
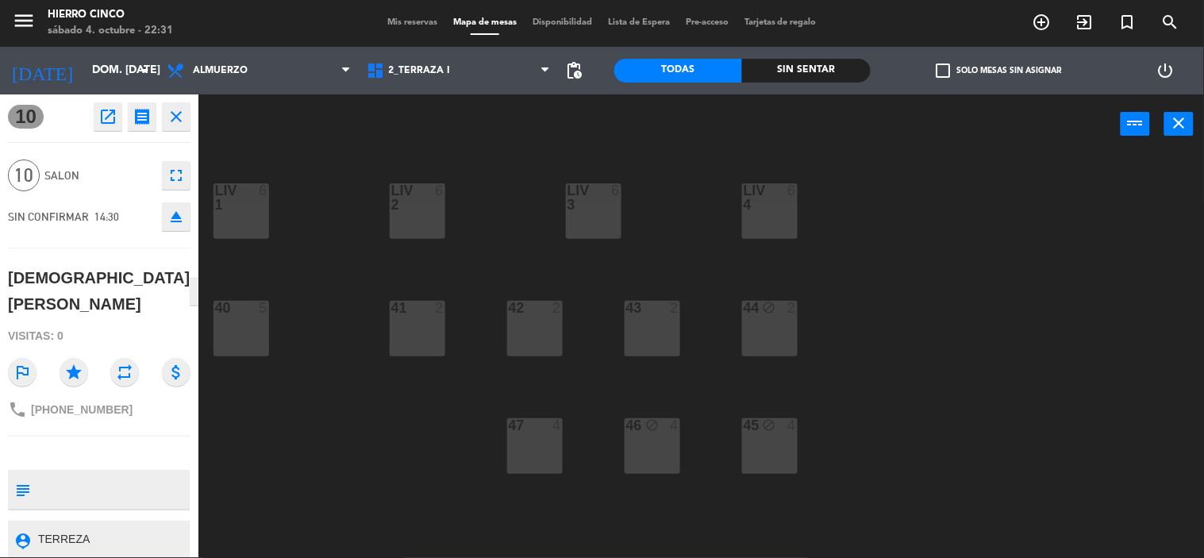
click at [178, 107] on icon "close" at bounding box center [176, 116] width 19 height 19
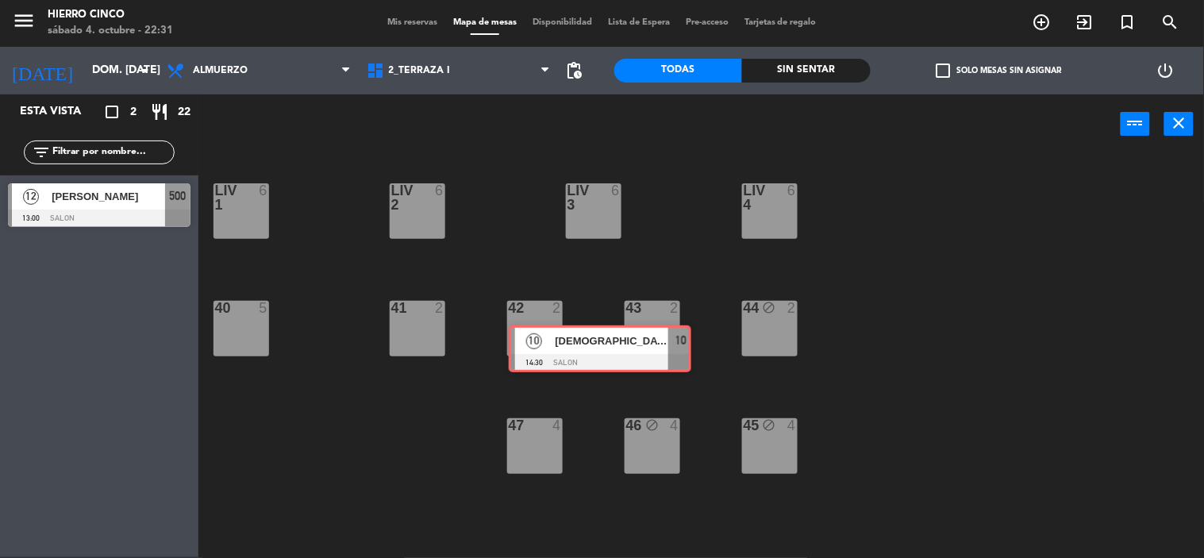
drag, startPoint x: 152, startPoint y: 287, endPoint x: 622, endPoint y: 351, distance: 474.4
click at [622, 351] on div "Esta vista crop_square 2 restaurant 22 filter_list 12 [PERSON_NAME] 13:00 SALON…" at bounding box center [602, 326] width 1204 height 464
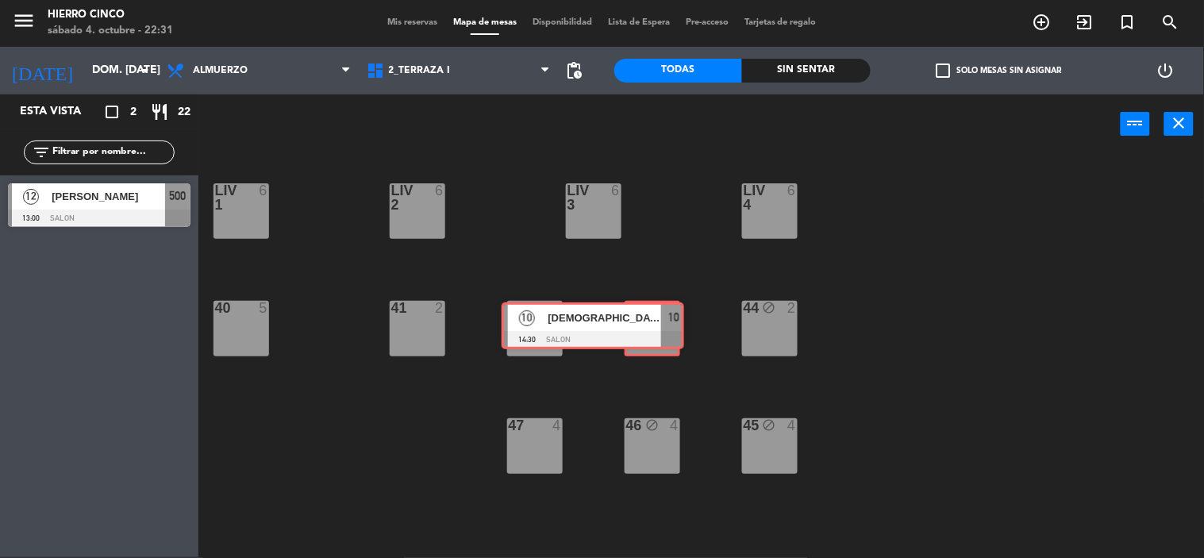
drag, startPoint x: 187, startPoint y: 264, endPoint x: 678, endPoint y: 319, distance: 493.8
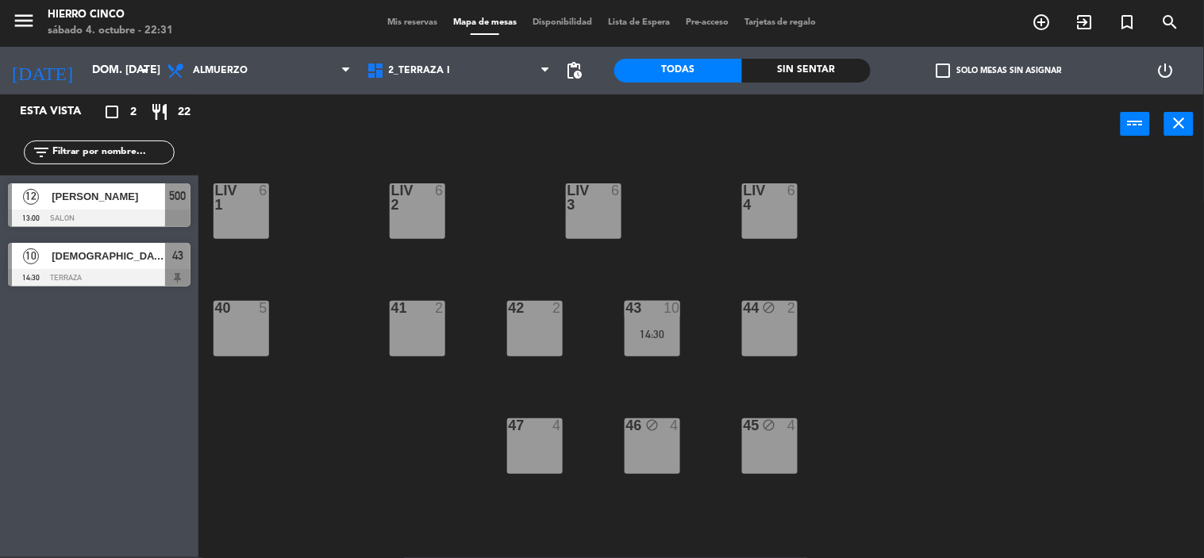
click at [668, 435] on div "46 block 4" at bounding box center [653, 446] width 56 height 56
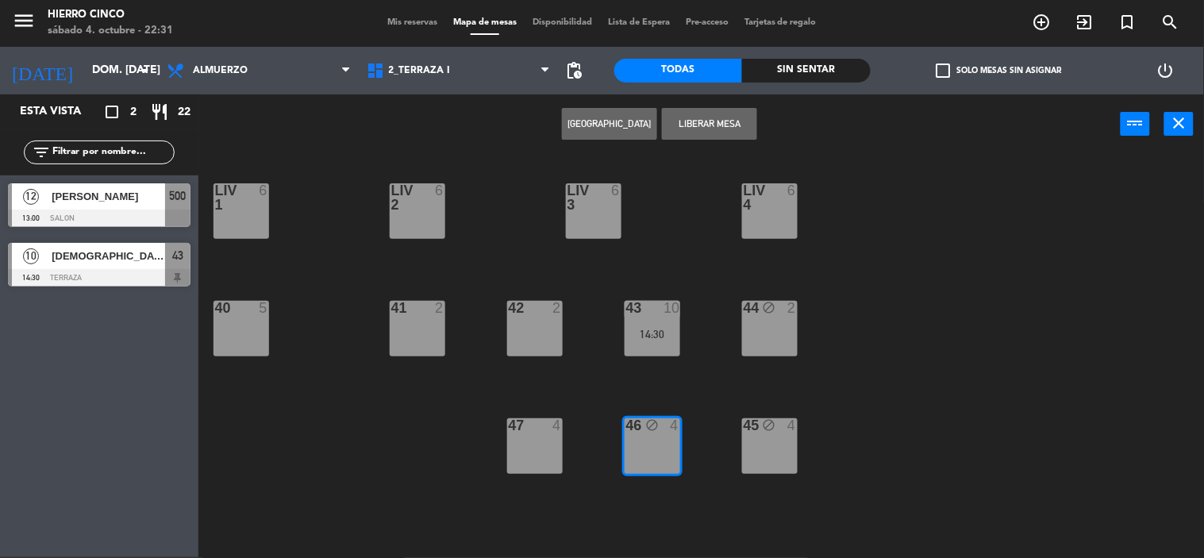
click at [893, 368] on div "LIV 1 6 LIV 2 6 LIV 3 6 LIV 4 6 44 block 2 40 5 41 2 42 2 43 10 14:30 47 4 46 b…" at bounding box center [707, 356] width 994 height 403
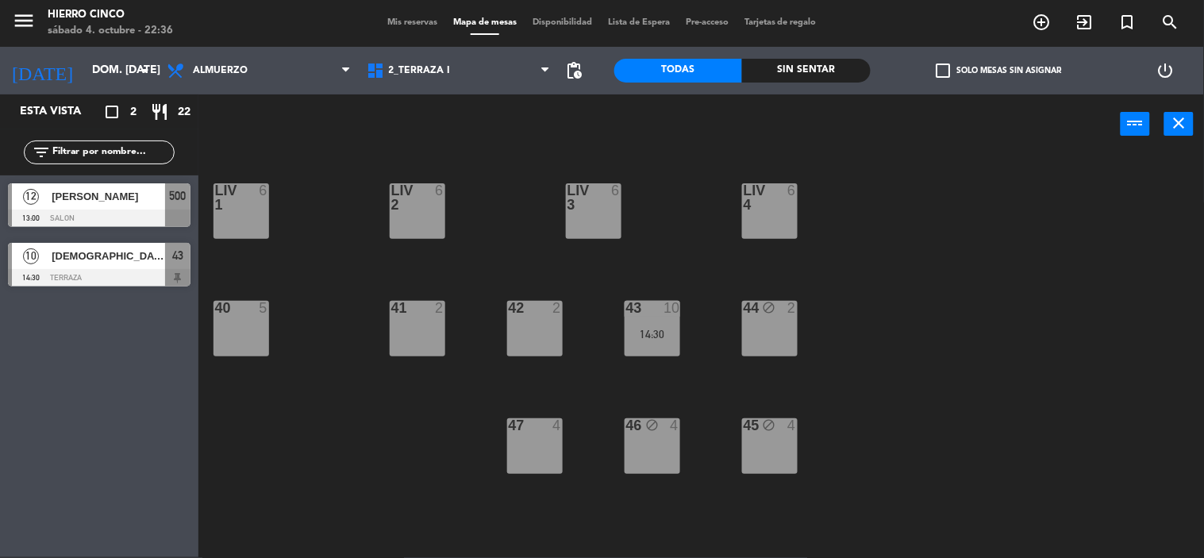
click at [104, 201] on span "[PERSON_NAME]" at bounding box center [109, 196] width 114 height 17
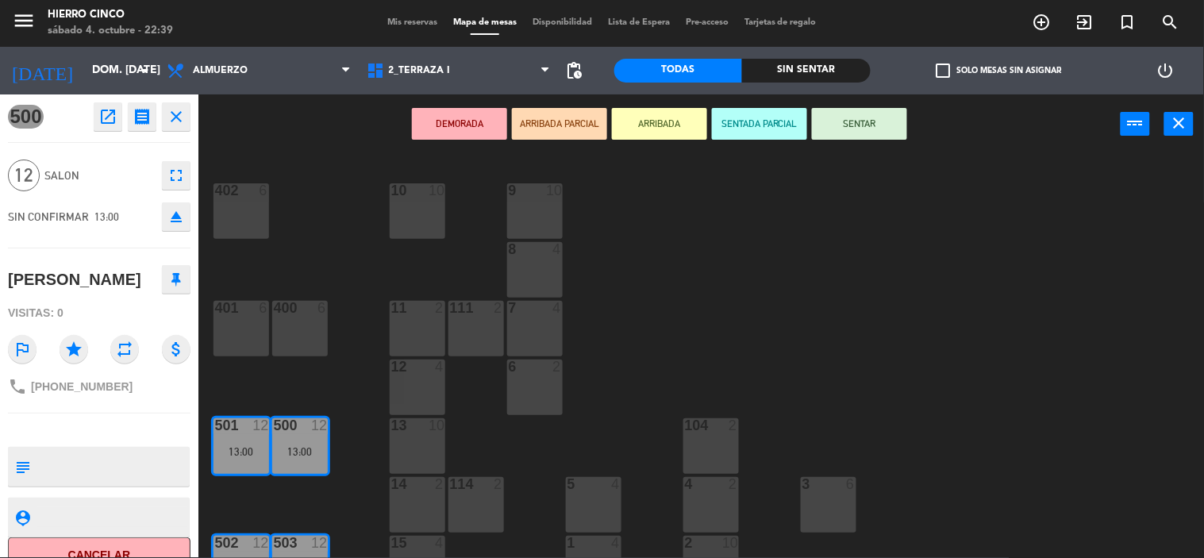
click at [469, 402] on div "402 6 9 10 10 10 8 4 401 6 400 6 7 4 11 2 111 2 6 2 12 4 13 10 500 12 13:00 501…" at bounding box center [707, 356] width 994 height 403
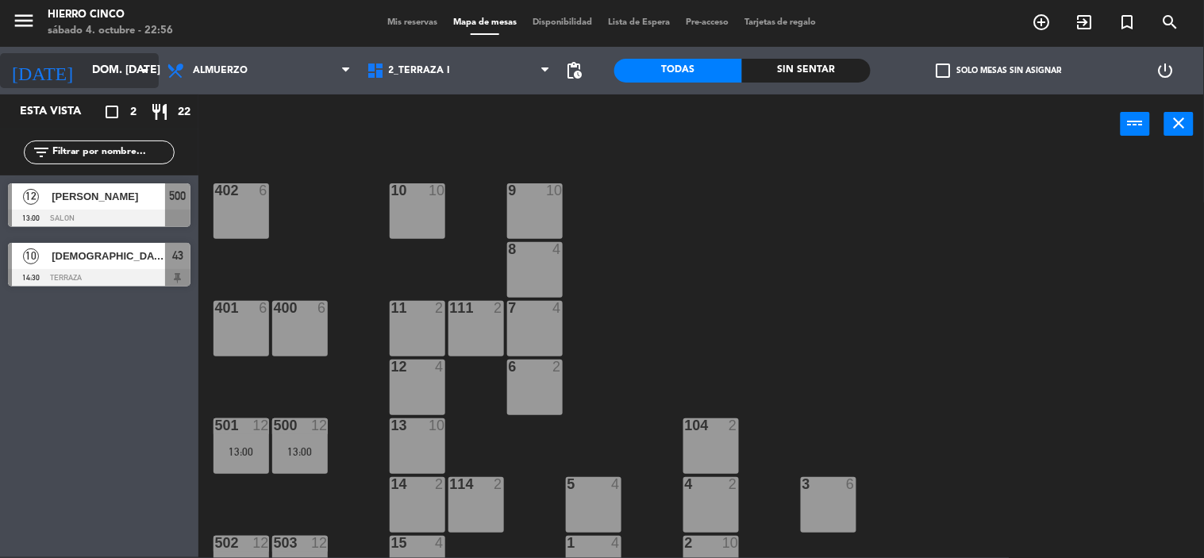
click at [109, 71] on input "dom. [DATE]" at bounding box center [159, 70] width 151 height 29
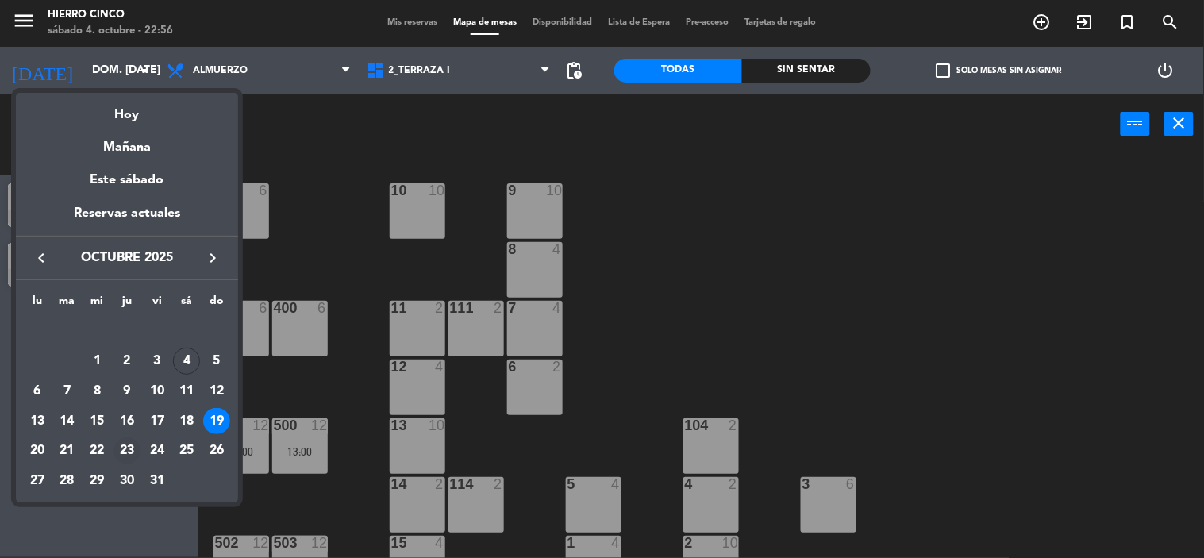
click at [127, 451] on div "23" at bounding box center [127, 450] width 27 height 27
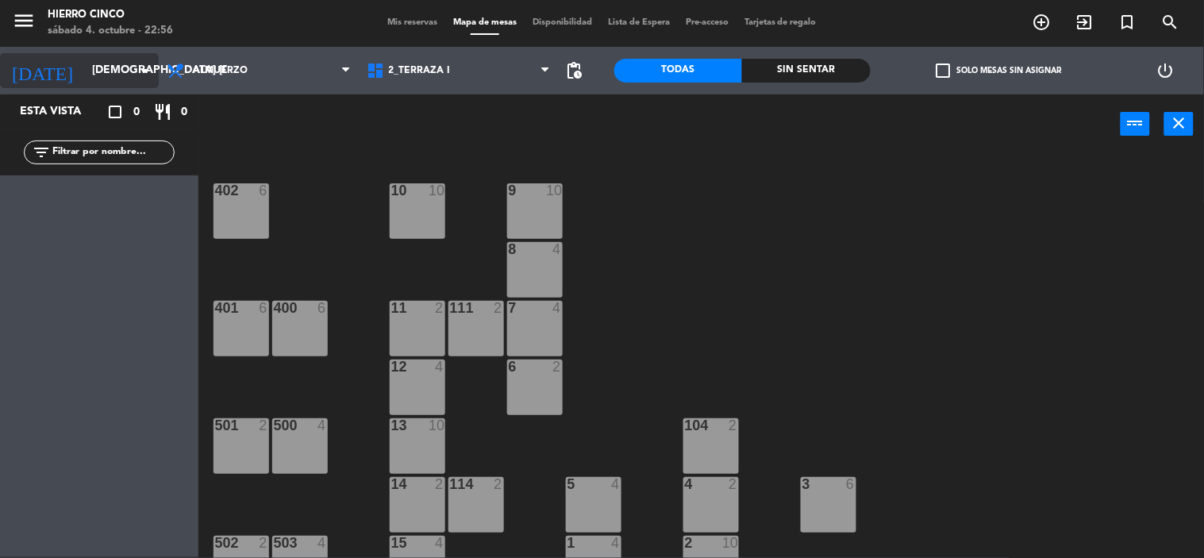
click at [104, 75] on input "[DEMOGRAPHIC_DATA] [DATE]" at bounding box center [159, 70] width 151 height 29
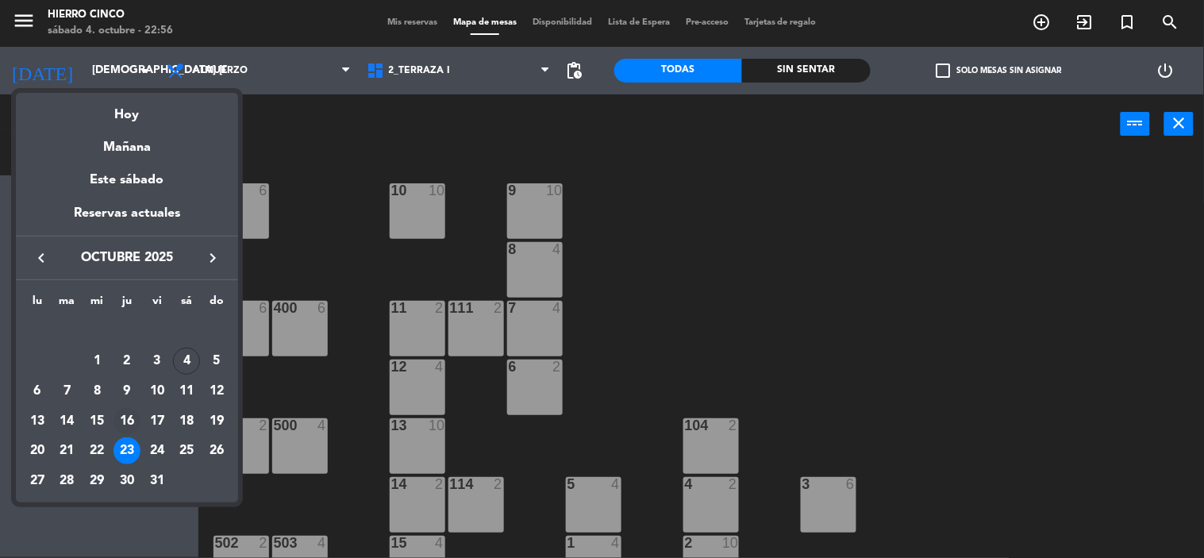
click at [127, 414] on div "16" at bounding box center [127, 421] width 27 height 27
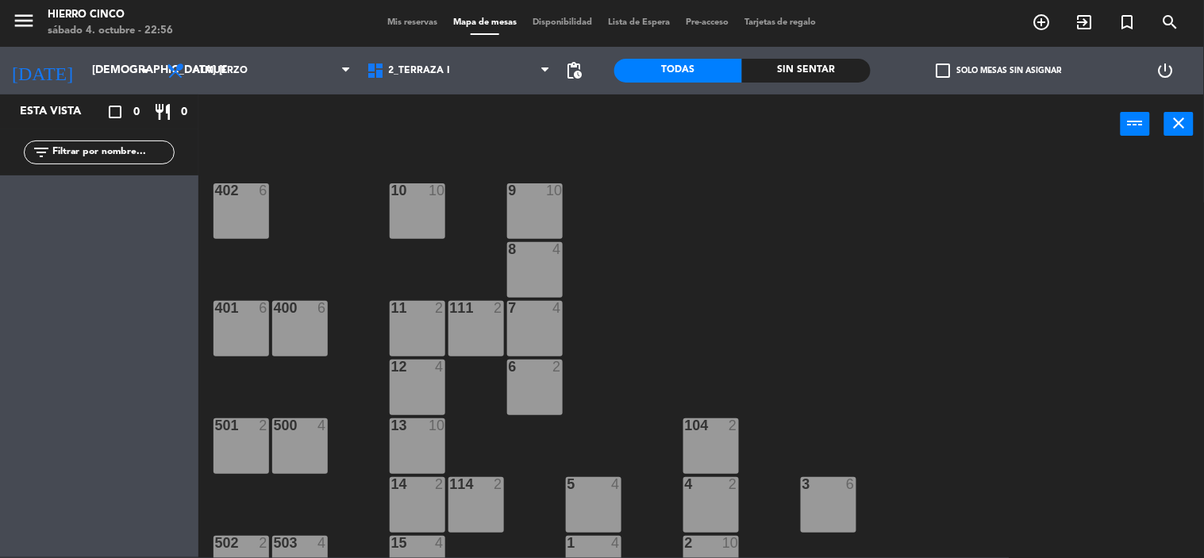
type input "[DEMOGRAPHIC_DATA] [DATE]"
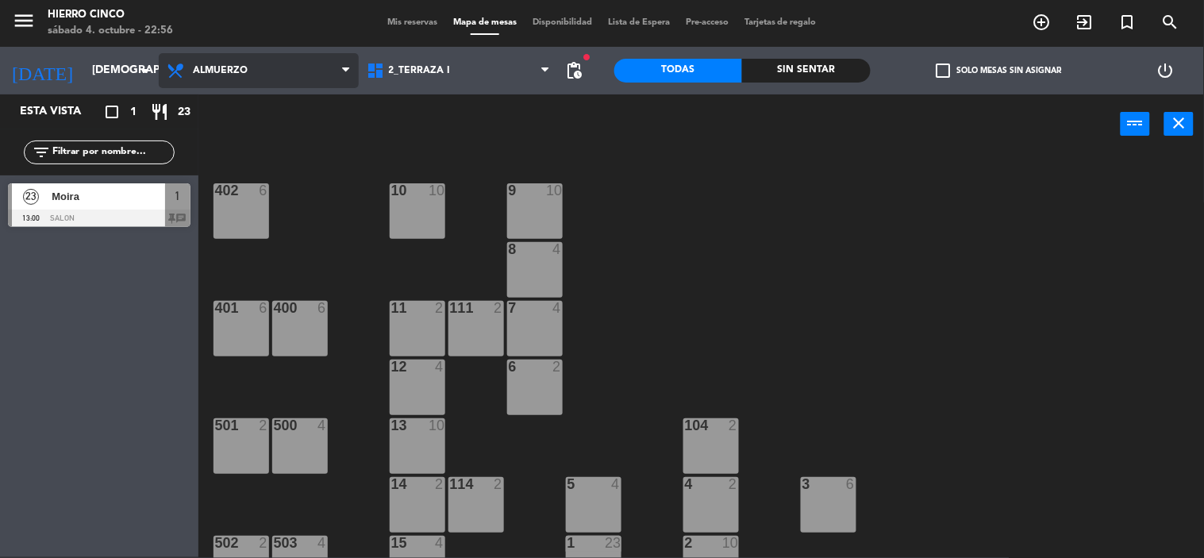
click at [233, 69] on span "Almuerzo" at bounding box center [220, 70] width 55 height 11
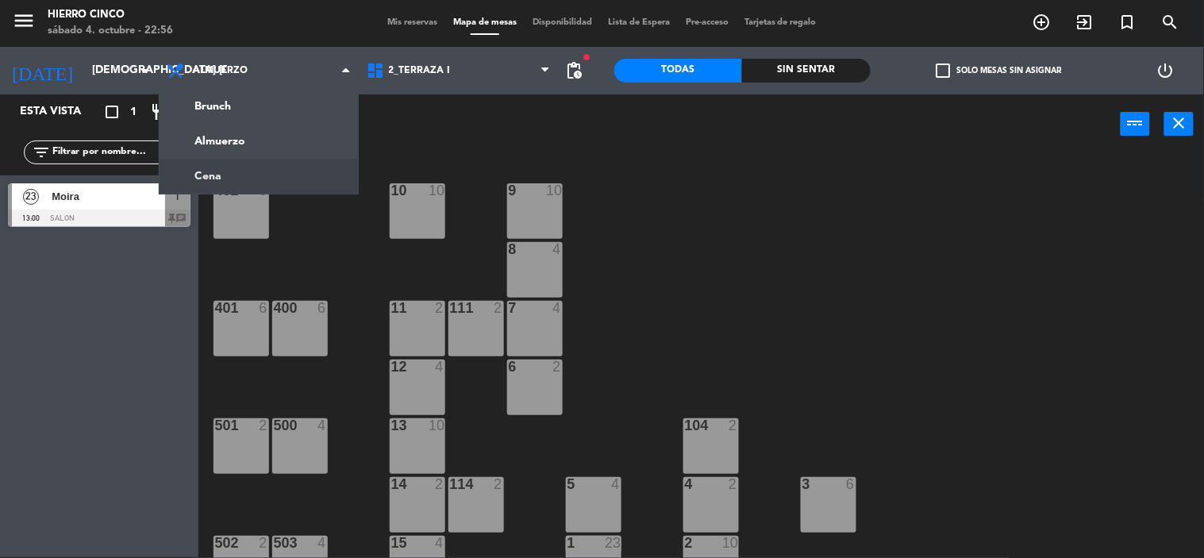
click at [105, 296] on div "Esta vista crop_square 1 restaurant 23 filter_list 23 Moira 13:00 SALON 1 chat" at bounding box center [99, 325] width 198 height 463
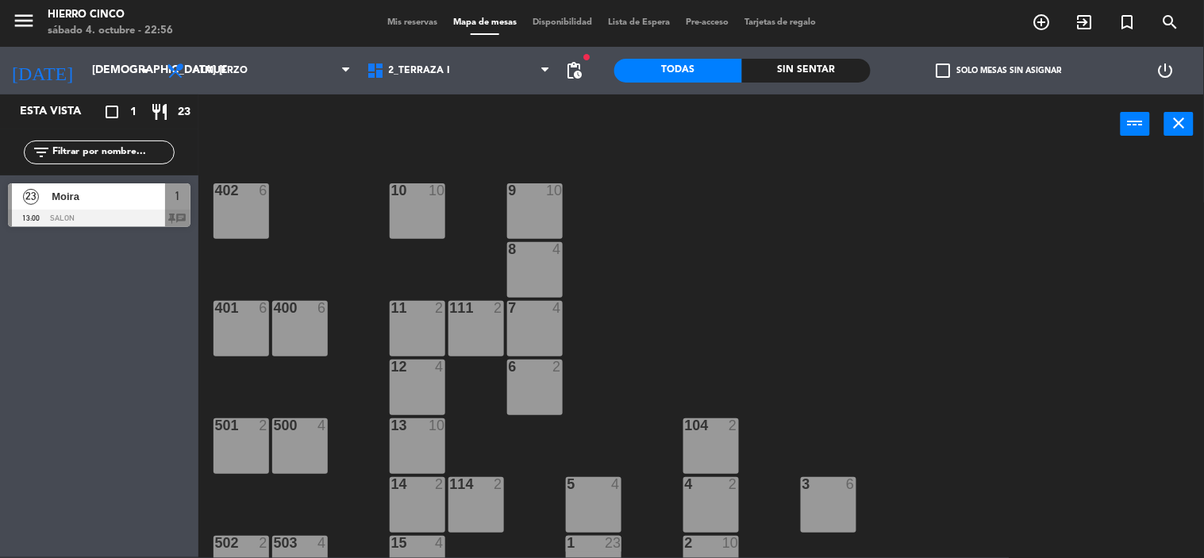
click at [170, 217] on div at bounding box center [99, 218] width 183 height 17
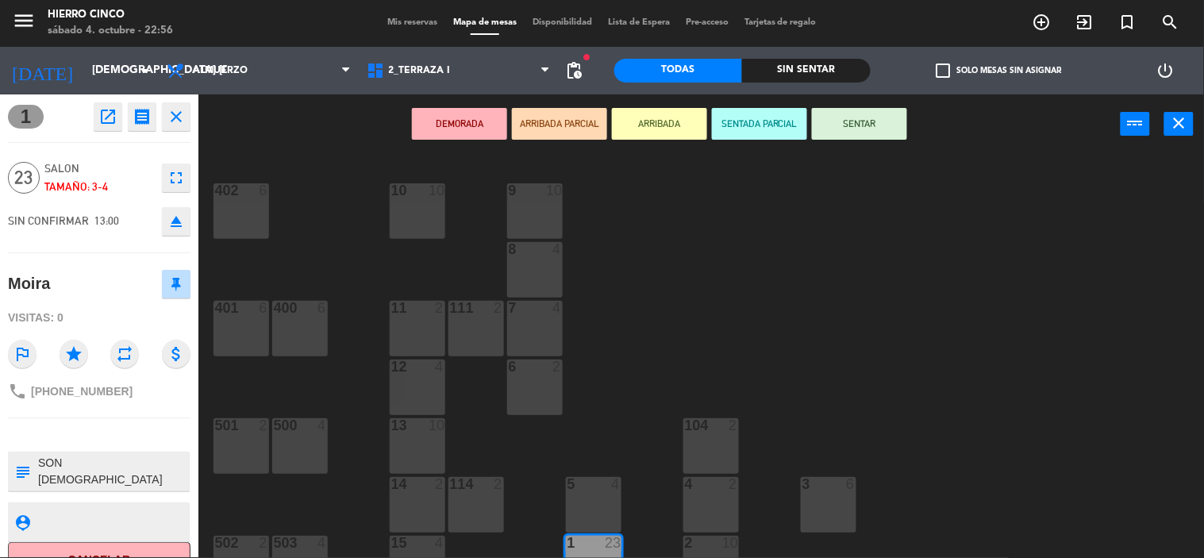
click at [175, 114] on icon "close" at bounding box center [176, 116] width 19 height 19
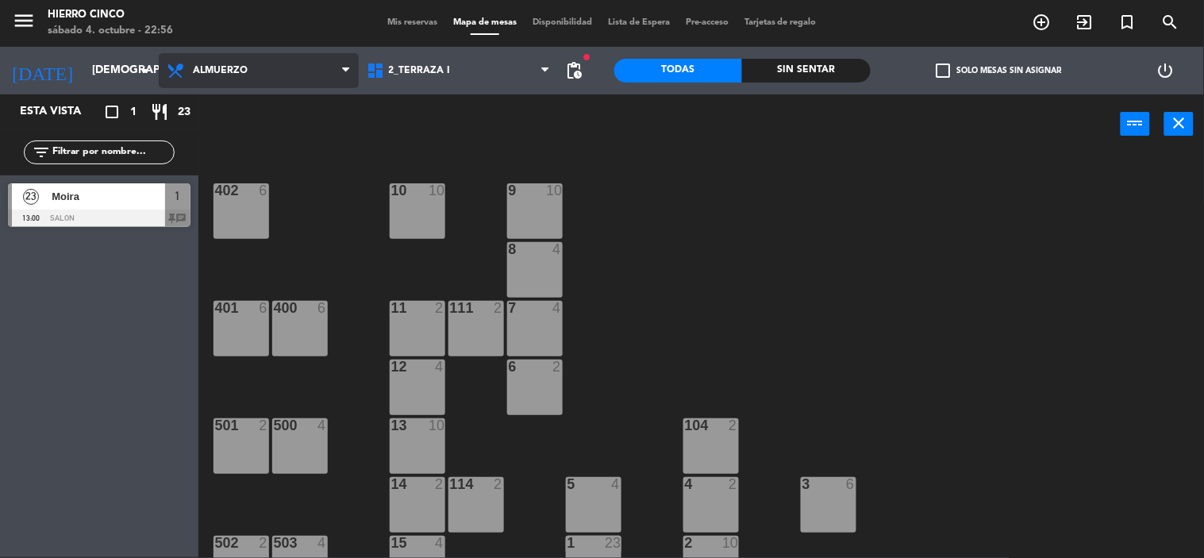
click at [239, 77] on span "Almuerzo" at bounding box center [259, 70] width 200 height 35
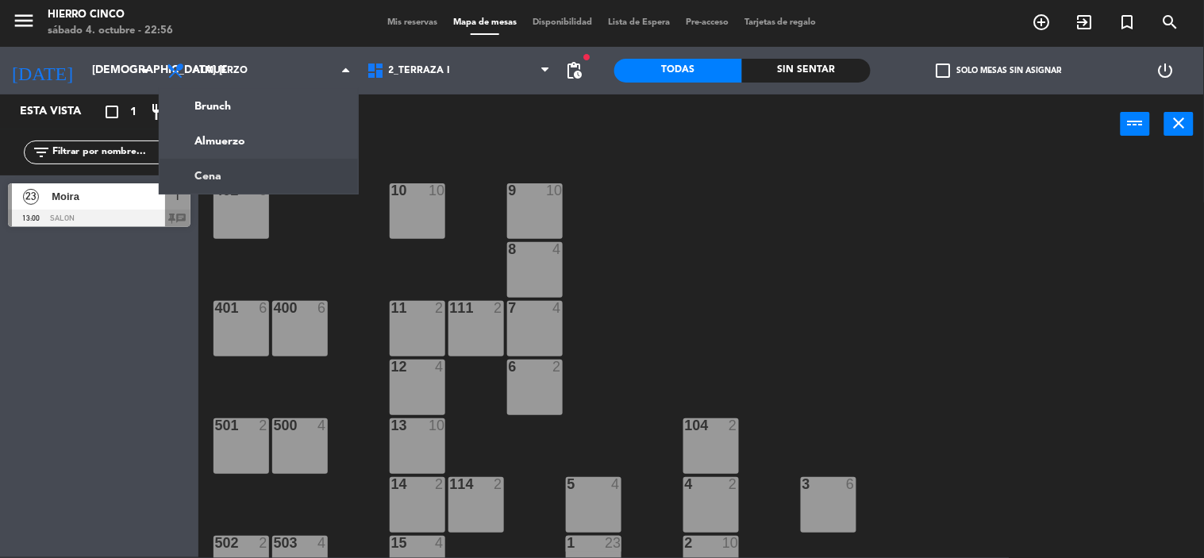
click at [272, 175] on ng-component "menu Hierro Cinco sábado 4. octubre - 22:56 Mis reservas Mapa de mesas Disponib…" at bounding box center [602, 278] width 1204 height 559
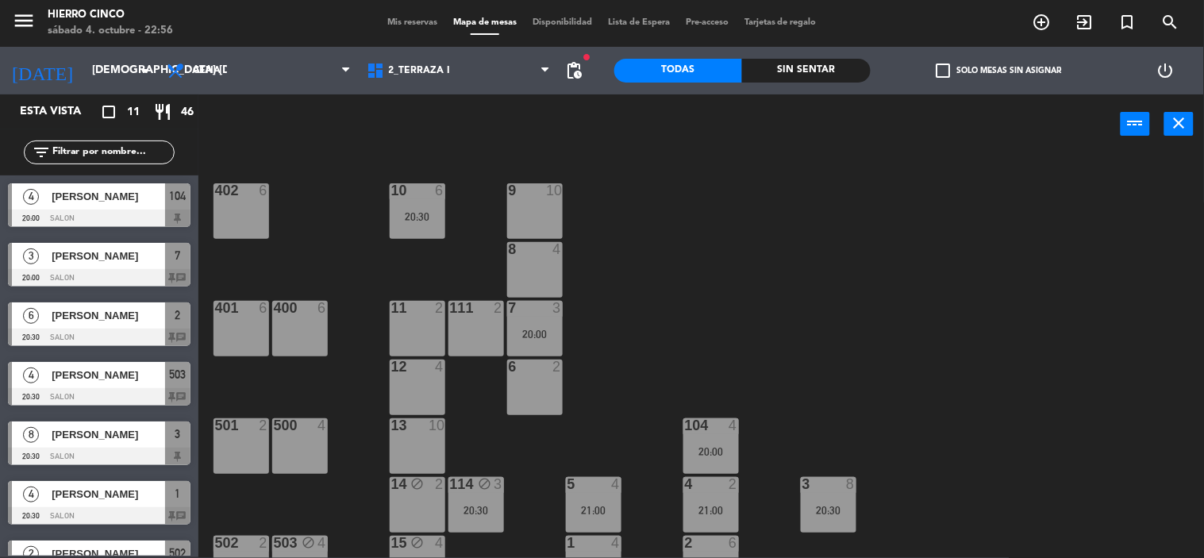
click at [527, 273] on div "8 4" at bounding box center [535, 270] width 56 height 56
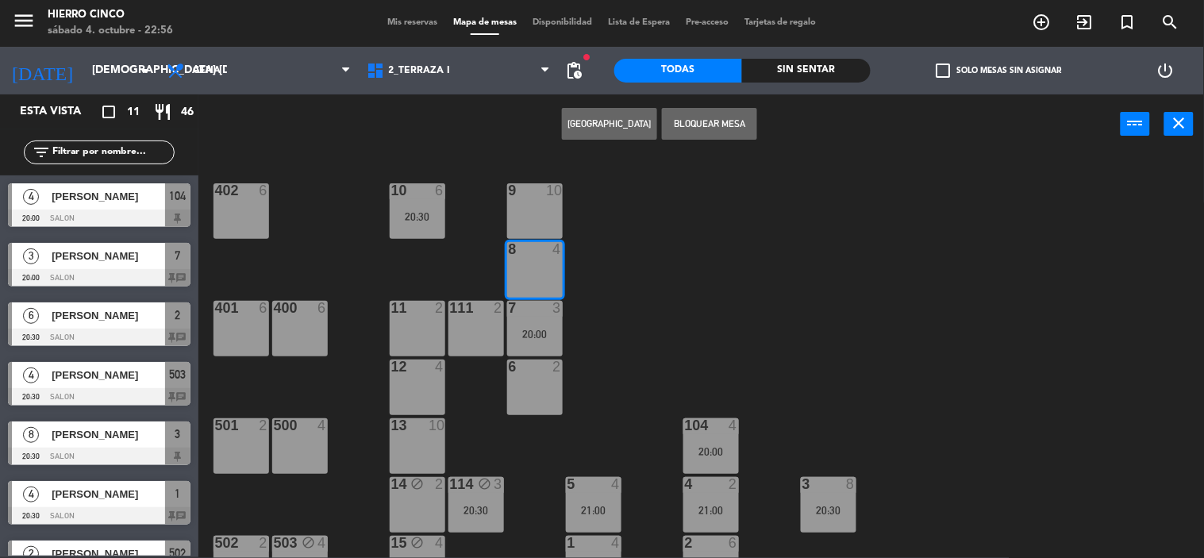
drag, startPoint x: 686, startPoint y: 117, endPoint x: 664, endPoint y: 138, distance: 30.9
click at [686, 122] on button "Bloquear Mesa" at bounding box center [709, 124] width 95 height 32
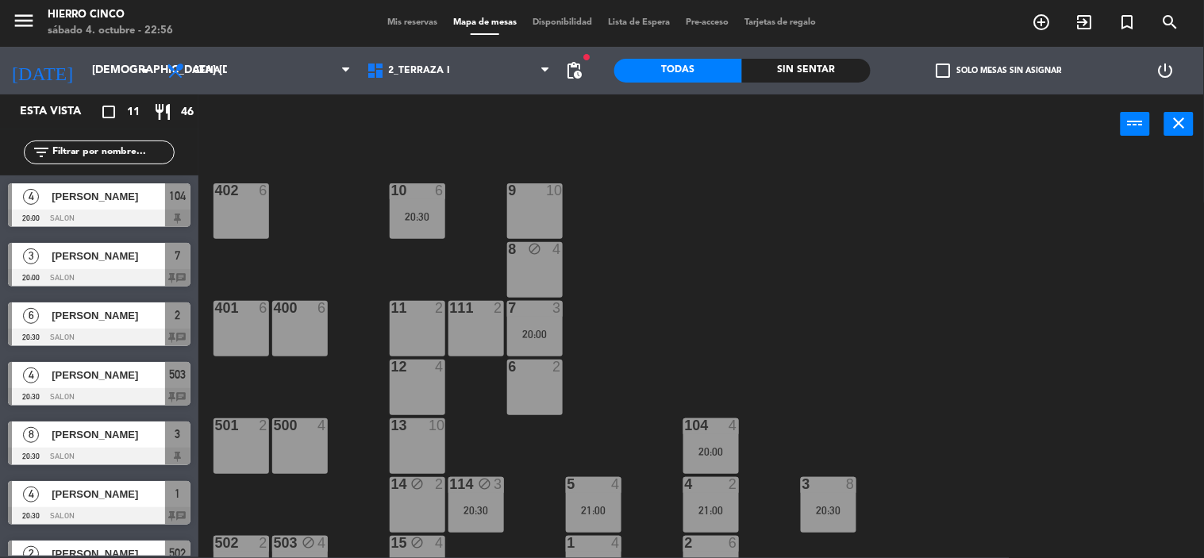
click at [542, 264] on div "8 block 4" at bounding box center [535, 270] width 56 height 56
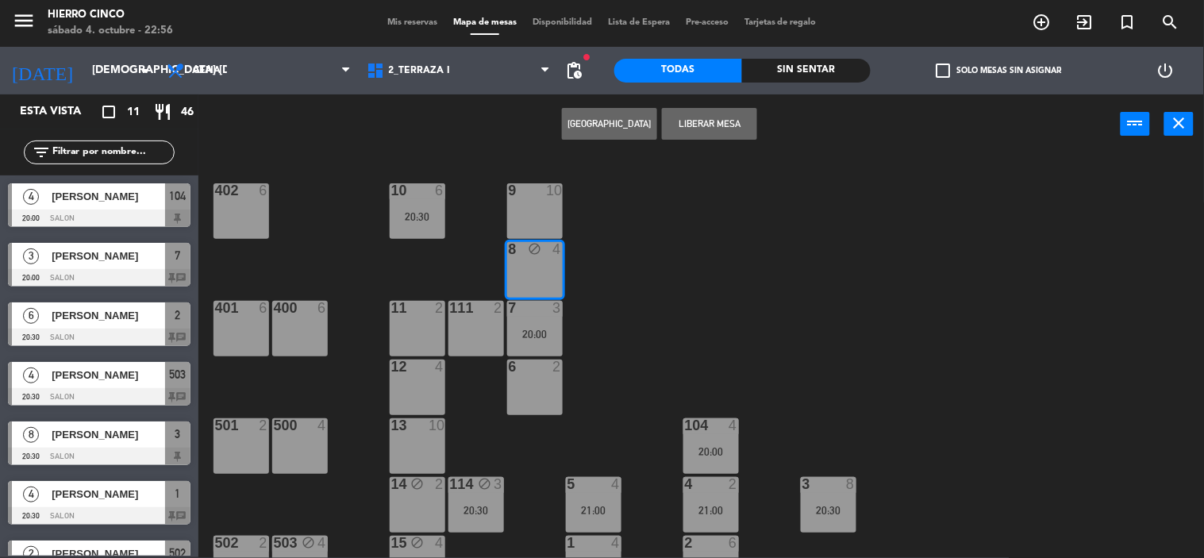
click at [598, 125] on button "[GEOGRAPHIC_DATA]" at bounding box center [609, 124] width 95 height 32
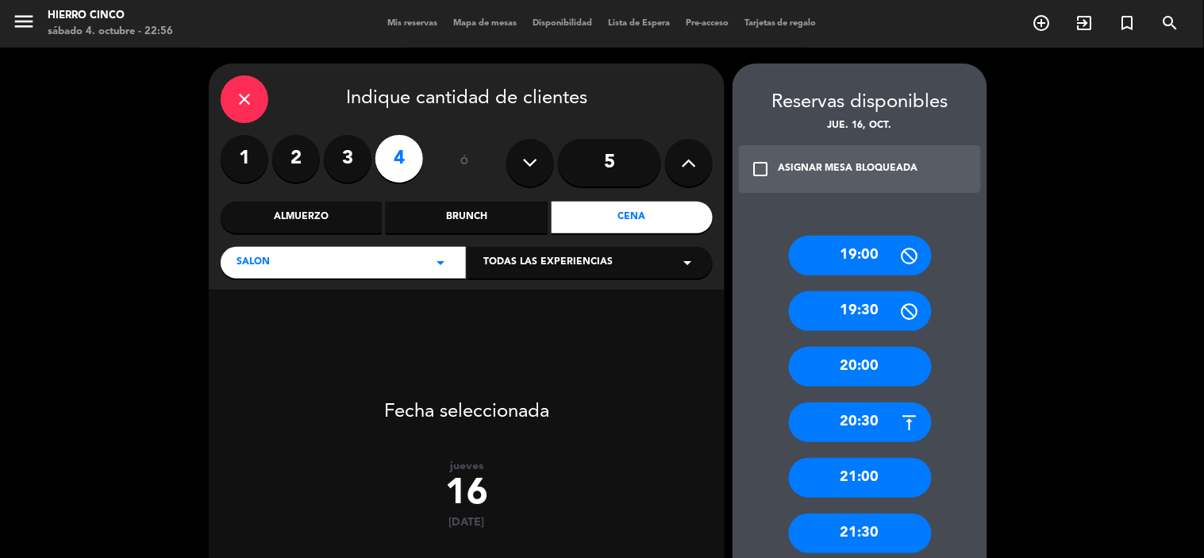
click at [413, 168] on label "4" at bounding box center [400, 159] width 48 height 48
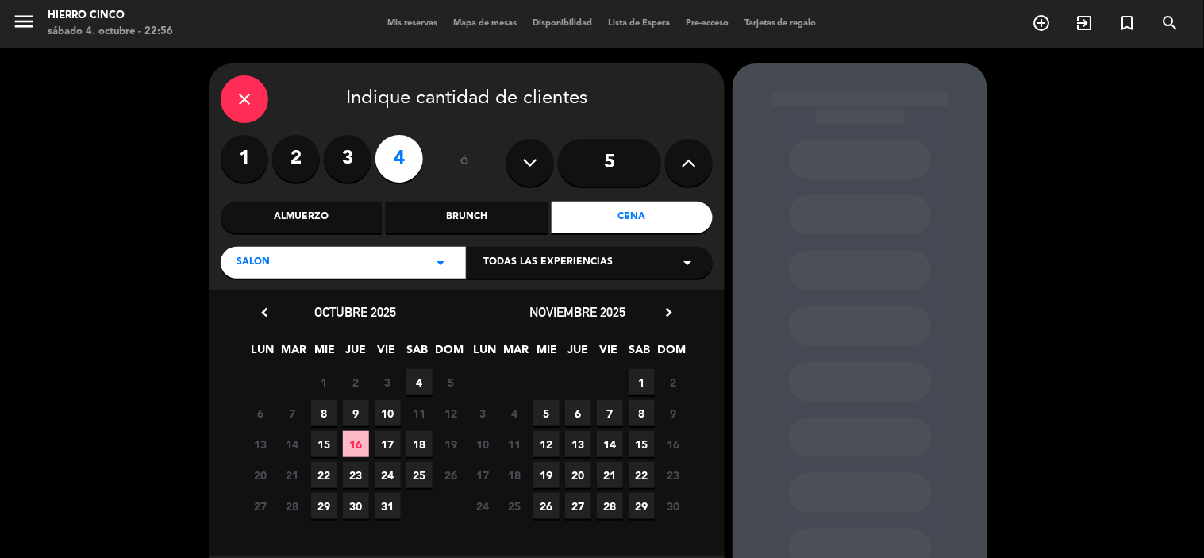
click at [359, 443] on span "16" at bounding box center [356, 444] width 26 height 26
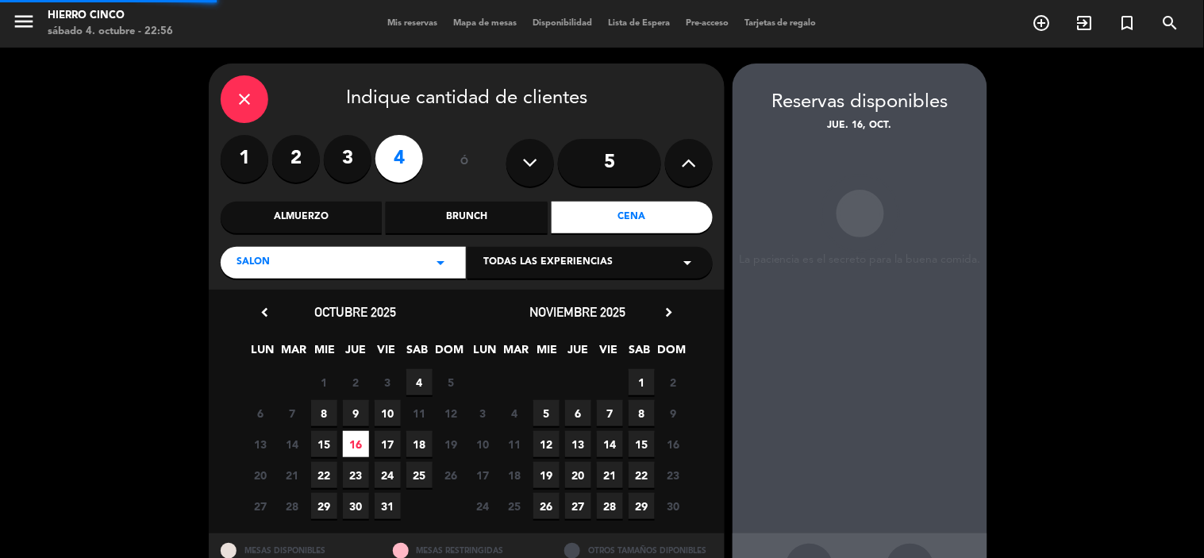
scroll to position [59, 0]
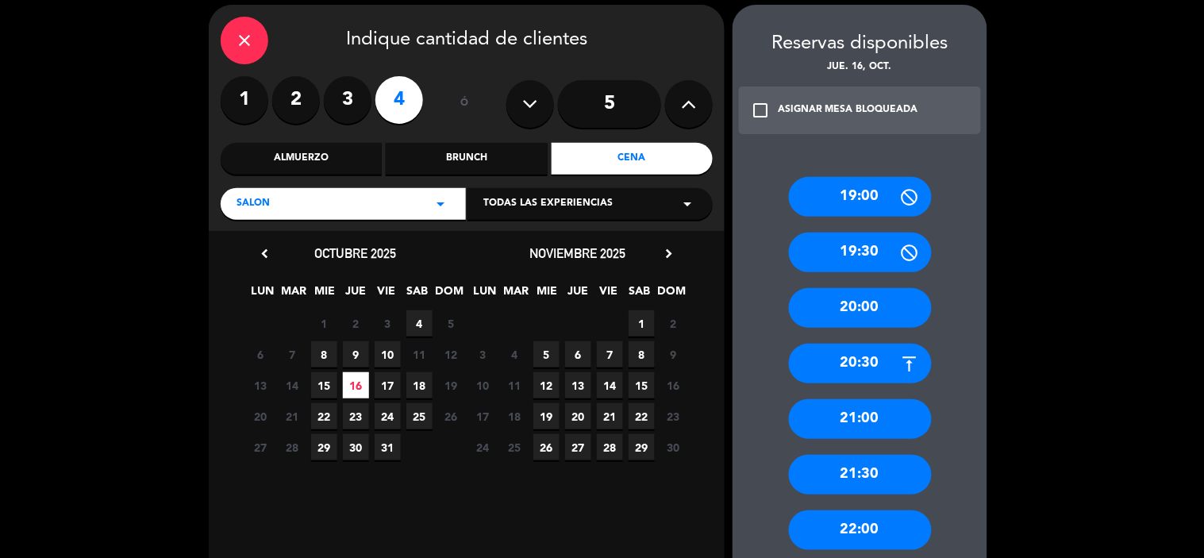
click at [856, 406] on div "21:00" at bounding box center [860, 419] width 143 height 40
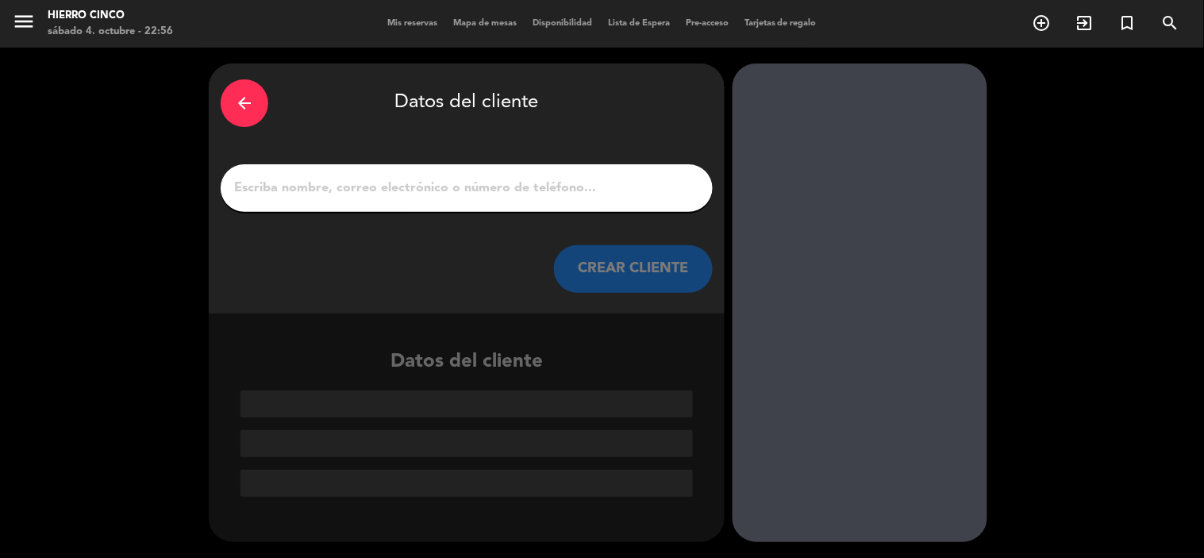
scroll to position [0, 0]
click at [503, 189] on input "1" at bounding box center [467, 188] width 468 height 22
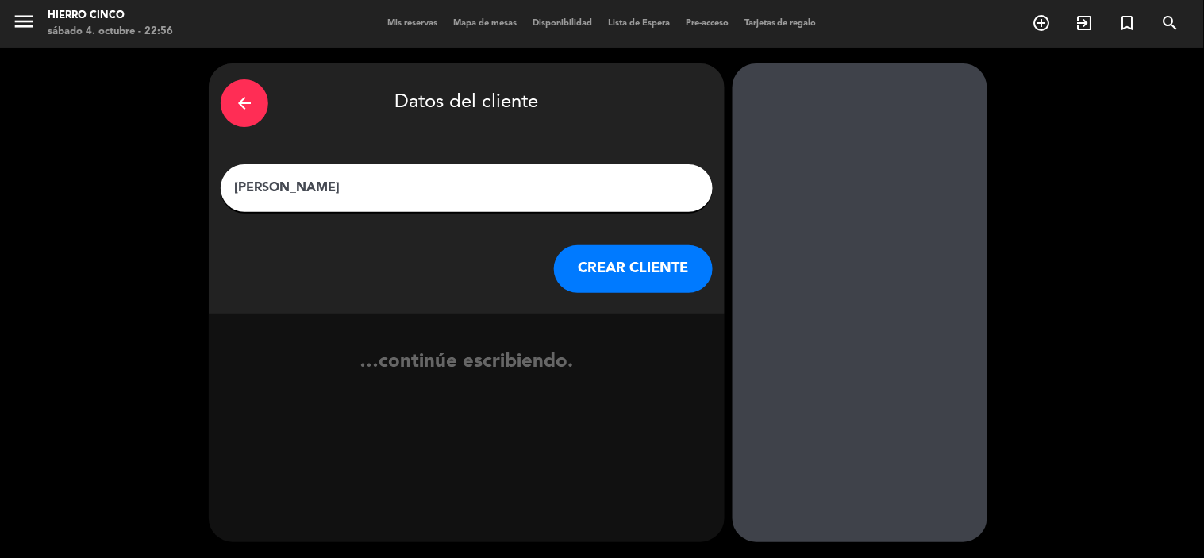
type input "[PERSON_NAME]"
click at [645, 295] on div "arrow_back Datos del cliente [PERSON_NAME] [PERSON_NAME] CLIENTE" at bounding box center [467, 189] width 516 height 250
click at [651, 268] on button "CREAR CLIENTE" at bounding box center [633, 269] width 159 height 48
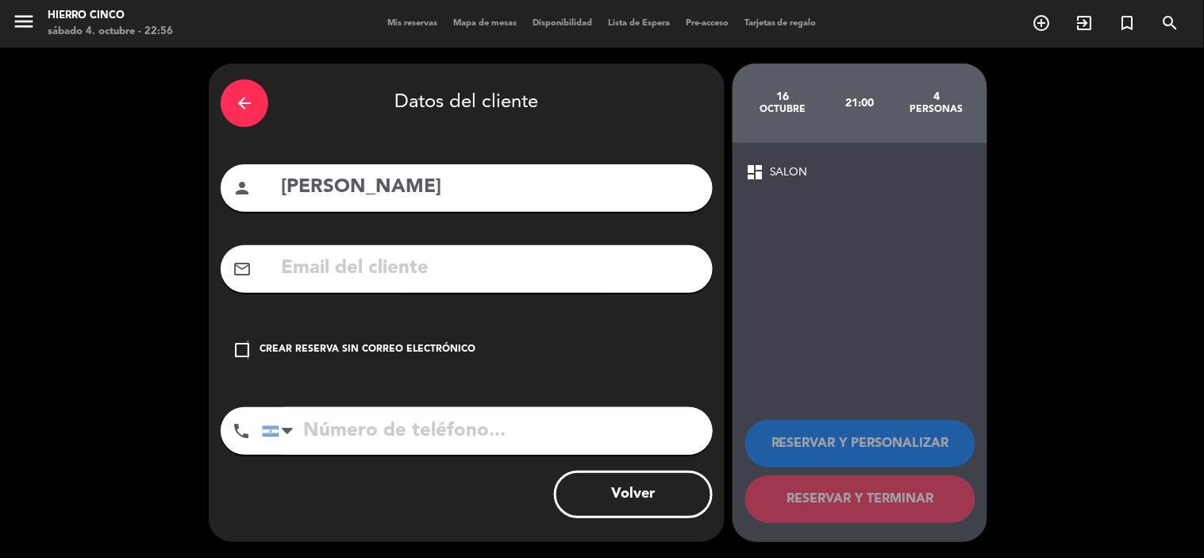
drag, startPoint x: 247, startPoint y: 358, endPoint x: 264, endPoint y: 361, distance: 17.8
click at [248, 358] on icon "check_box_outline_blank" at bounding box center [242, 350] width 19 height 19
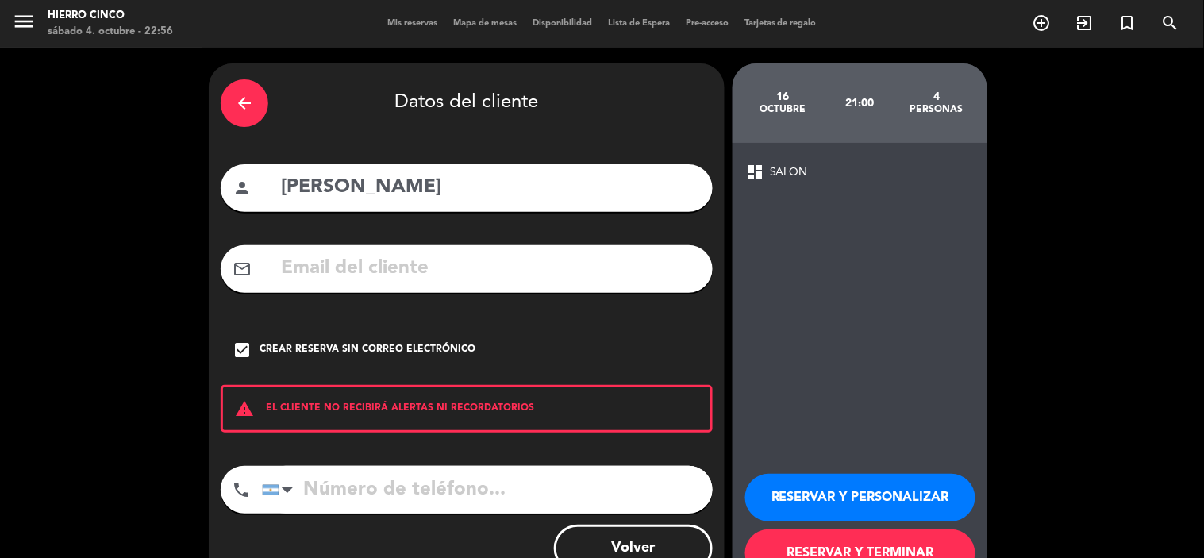
click at [805, 491] on button "RESERVAR Y PERSONALIZAR" at bounding box center [860, 498] width 230 height 48
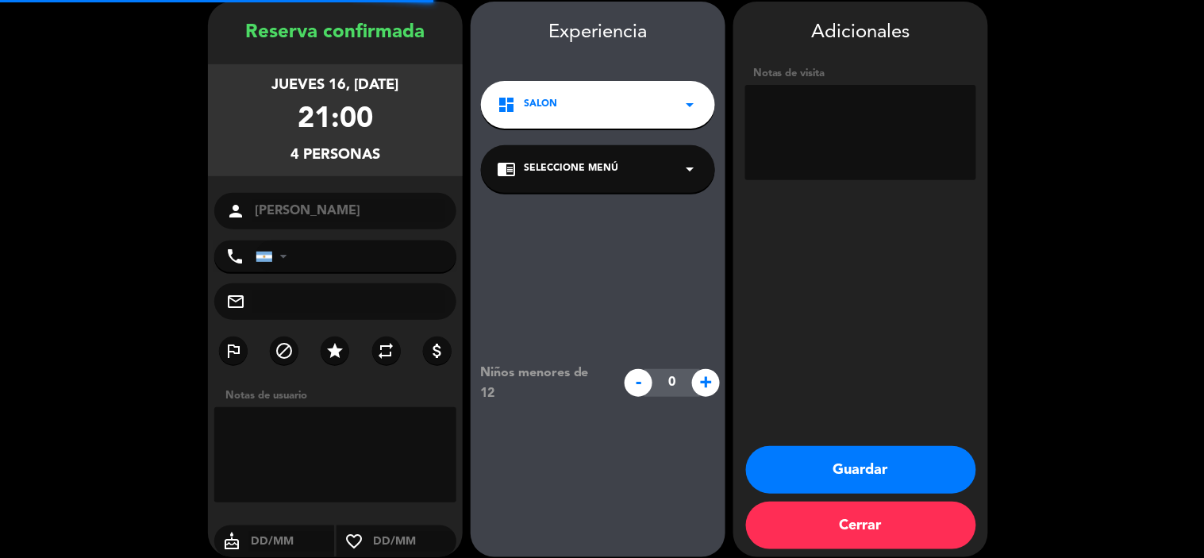
scroll to position [64, 0]
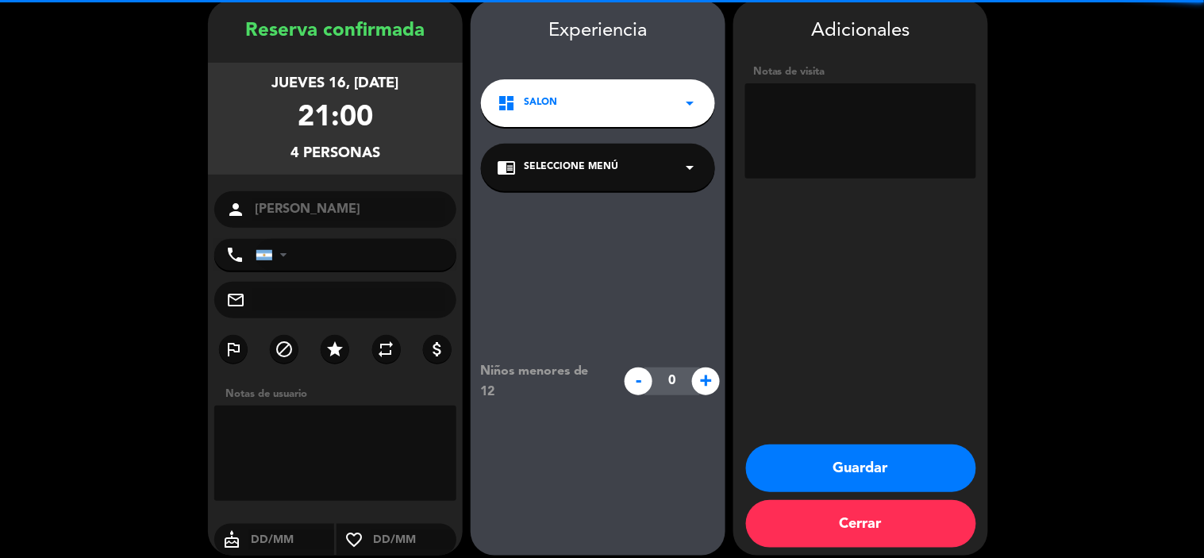
click at [263, 442] on textarea at bounding box center [335, 453] width 242 height 95
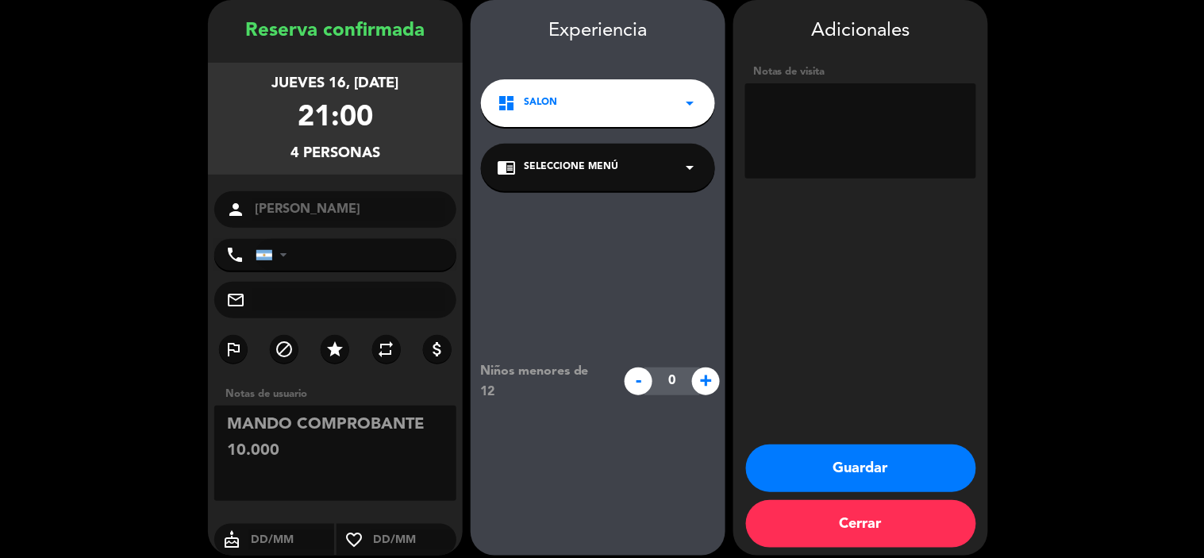
type textarea "MANDO COMPROBANTE 10.000"
click at [787, 459] on button "Guardar" at bounding box center [861, 469] width 230 height 48
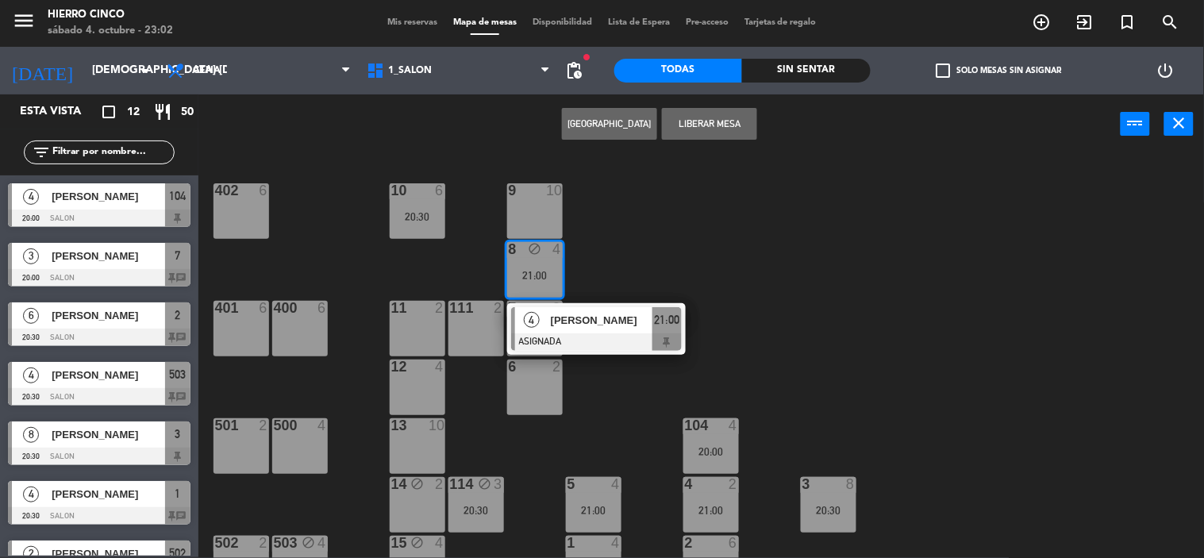
click at [851, 256] on div "402 6 9 10 10 6 20:30 8 block 4 21:00 4 [PERSON_NAME] 21:00 401 6 400 6 7 3 20:…" at bounding box center [707, 356] width 994 height 403
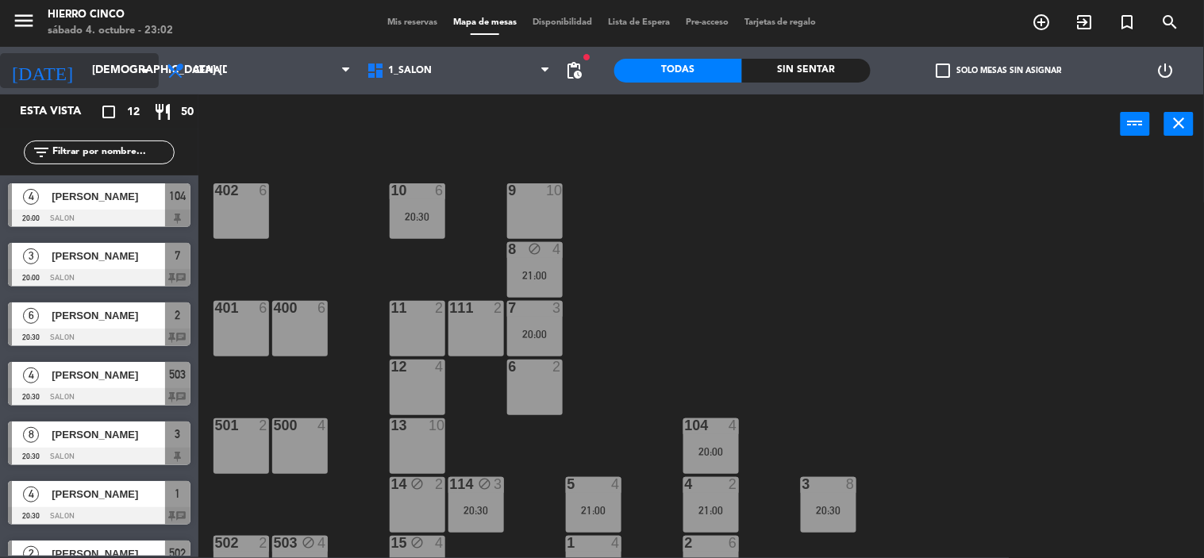
click at [115, 85] on div "[DATE] jue. [DATE] arrow_drop_down" at bounding box center [79, 70] width 159 height 35
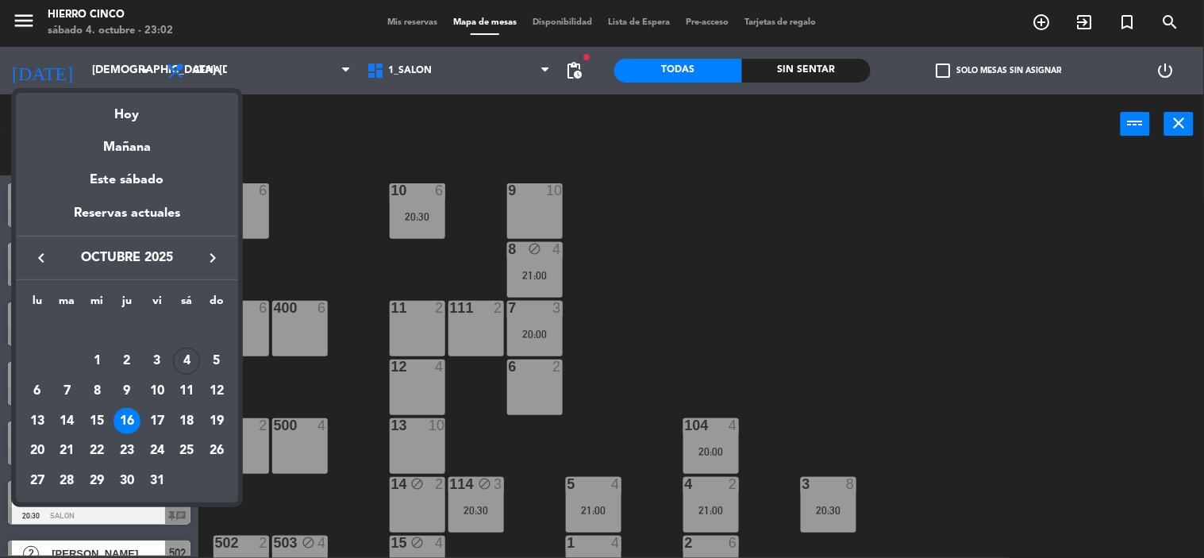
click at [544, 264] on div at bounding box center [602, 279] width 1204 height 558
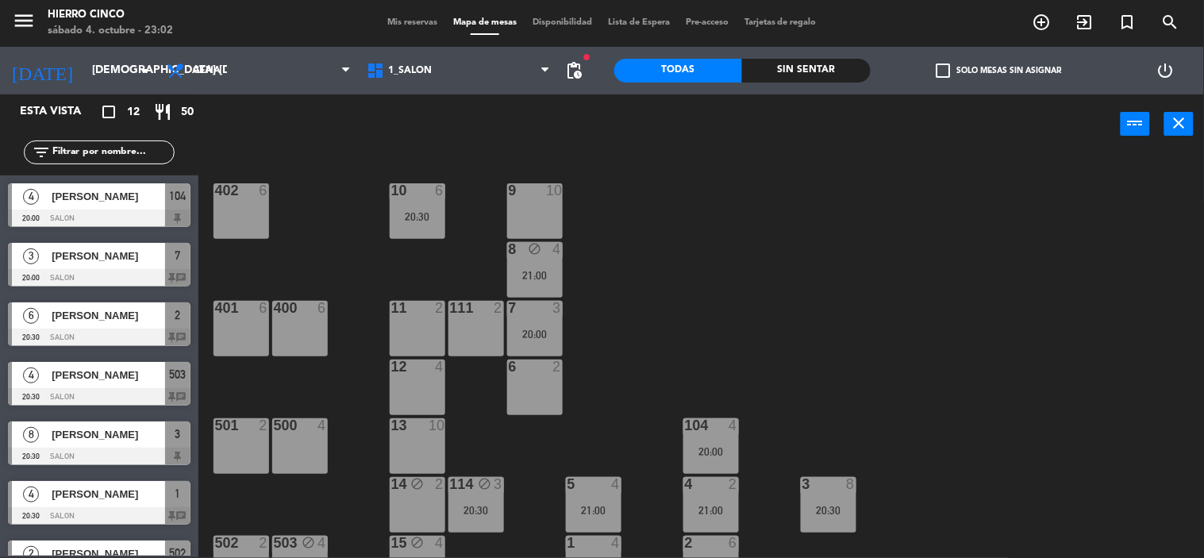
click at [534, 272] on div "21:00" at bounding box center [535, 275] width 56 height 11
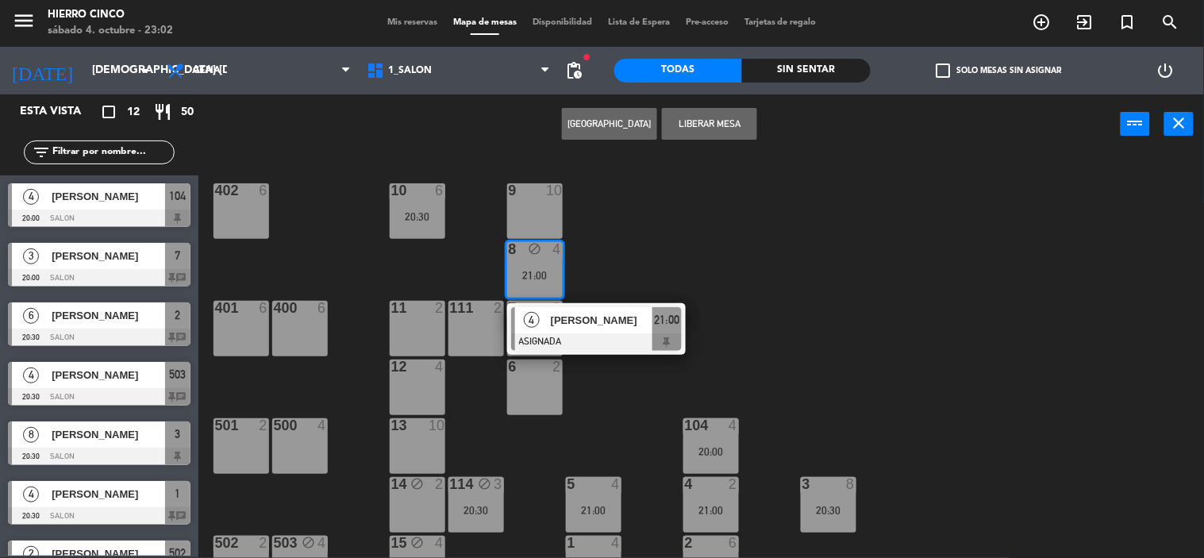
click at [578, 326] on span "[PERSON_NAME]" at bounding box center [602, 320] width 102 height 17
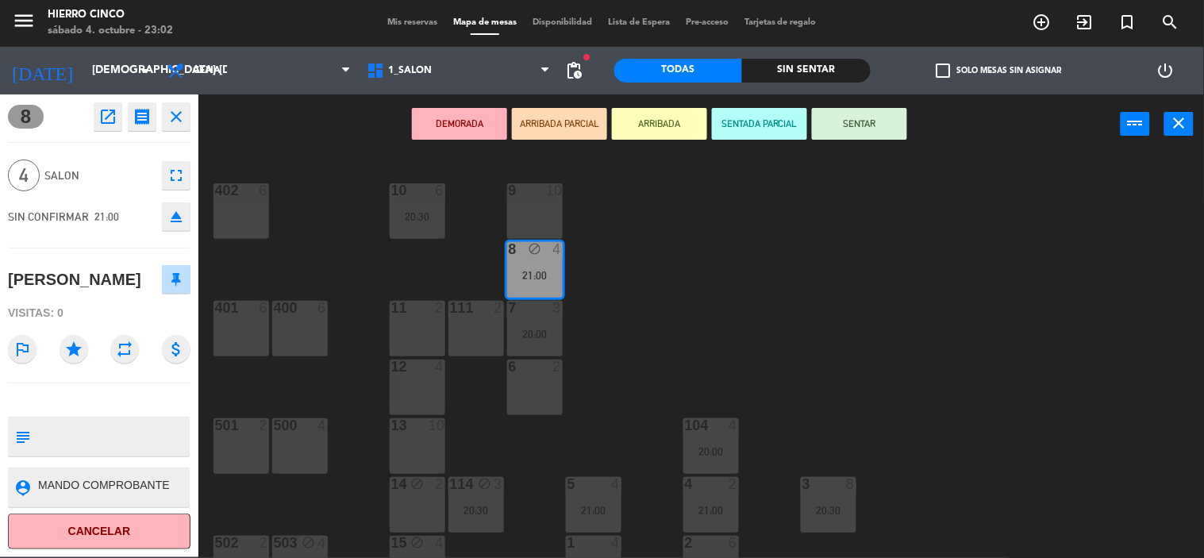
click at [173, 123] on icon "close" at bounding box center [176, 116] width 19 height 19
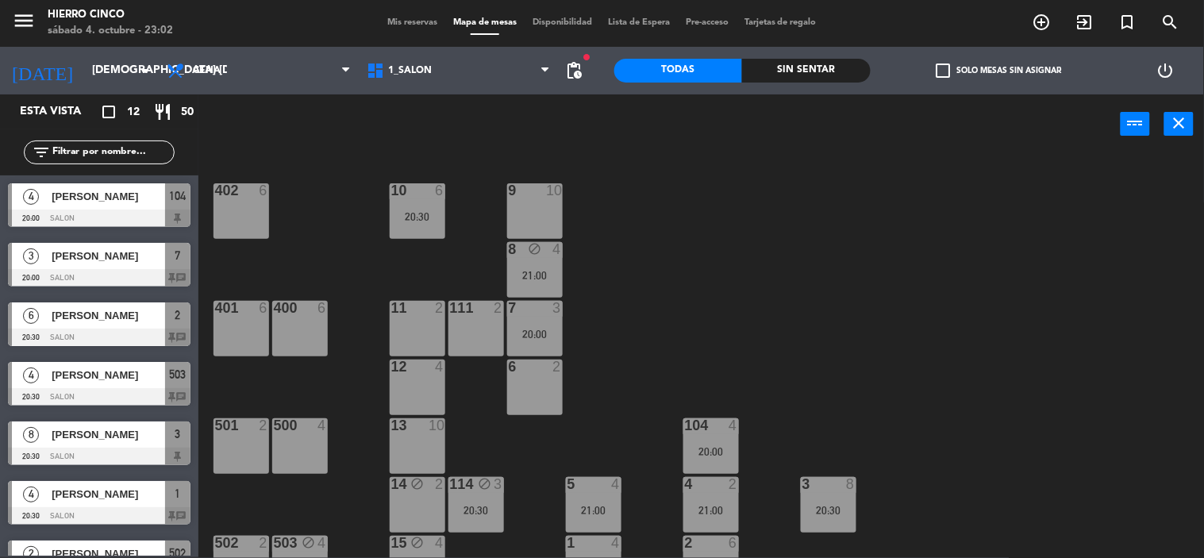
scroll to position [1, 0]
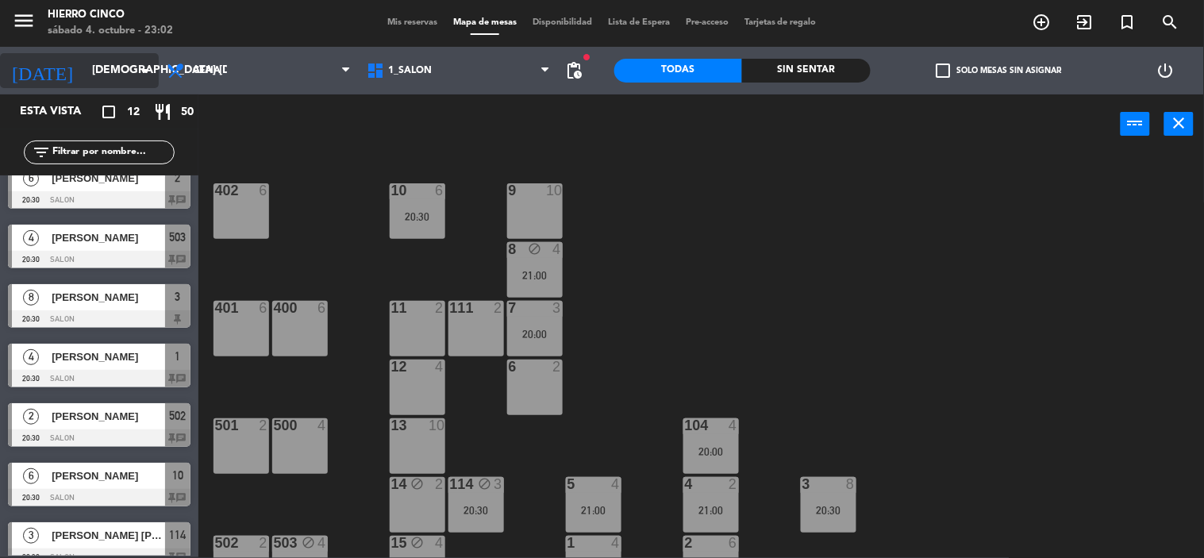
click at [91, 82] on input "[DEMOGRAPHIC_DATA] [DATE]" at bounding box center [159, 70] width 151 height 29
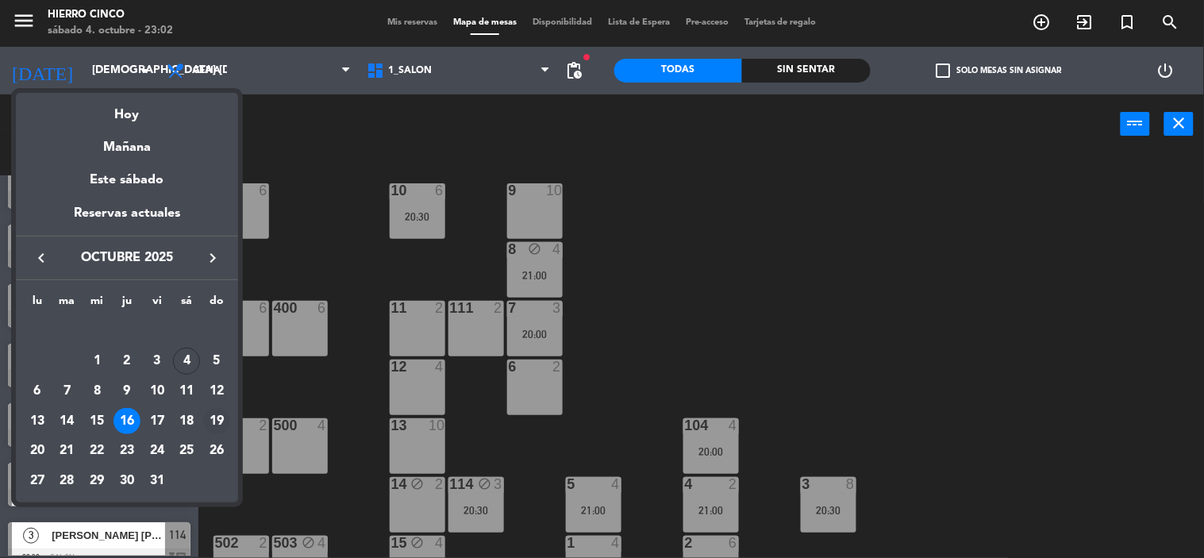
click at [218, 426] on div "19" at bounding box center [216, 421] width 27 height 27
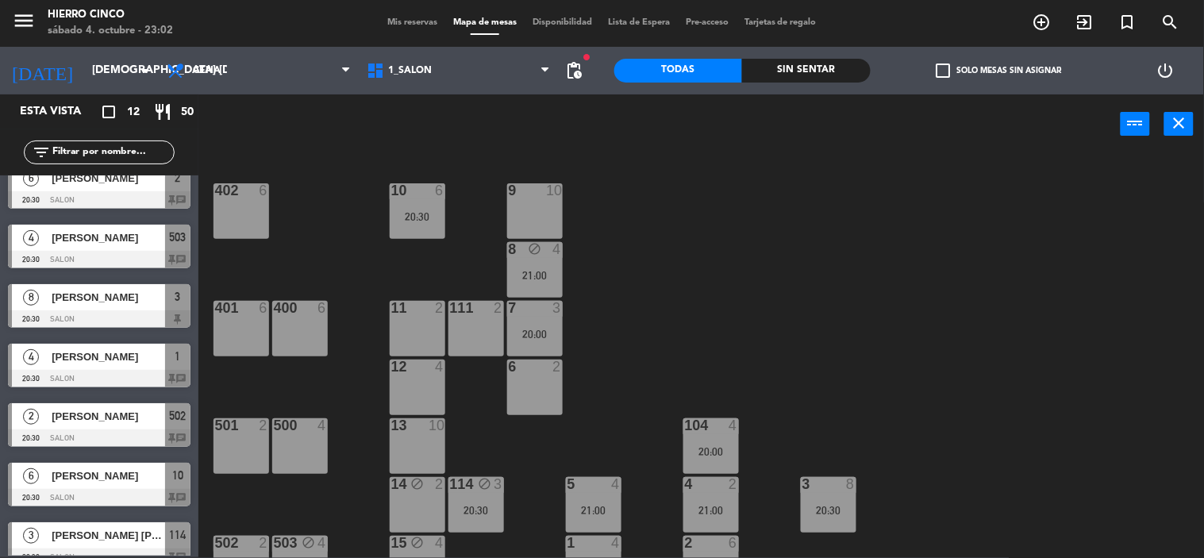
type input "dom. [DATE]"
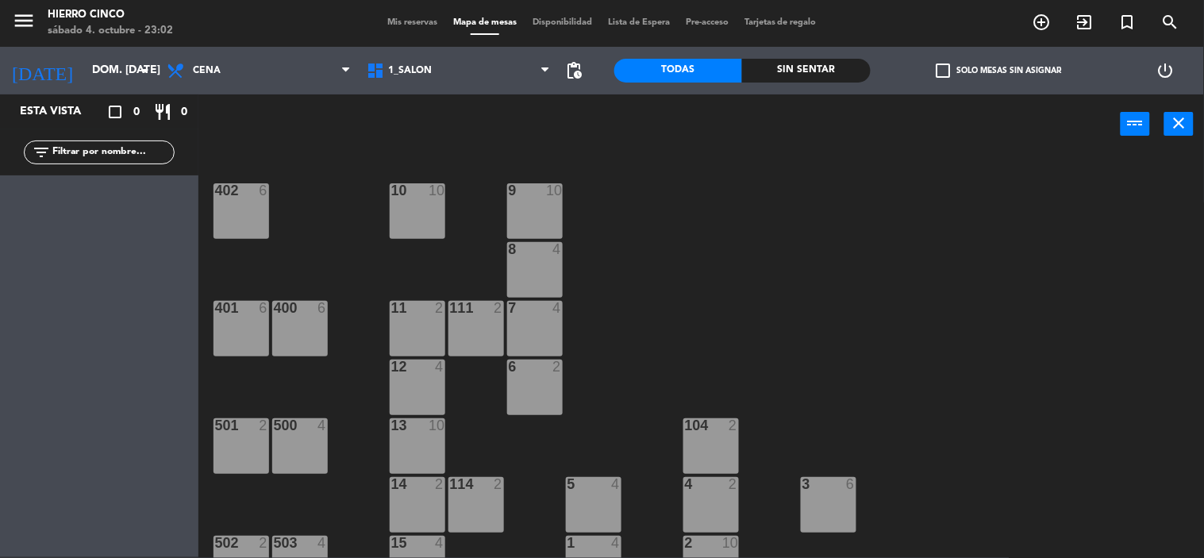
scroll to position [0, 0]
click at [209, 74] on span "Cena" at bounding box center [207, 70] width 28 height 11
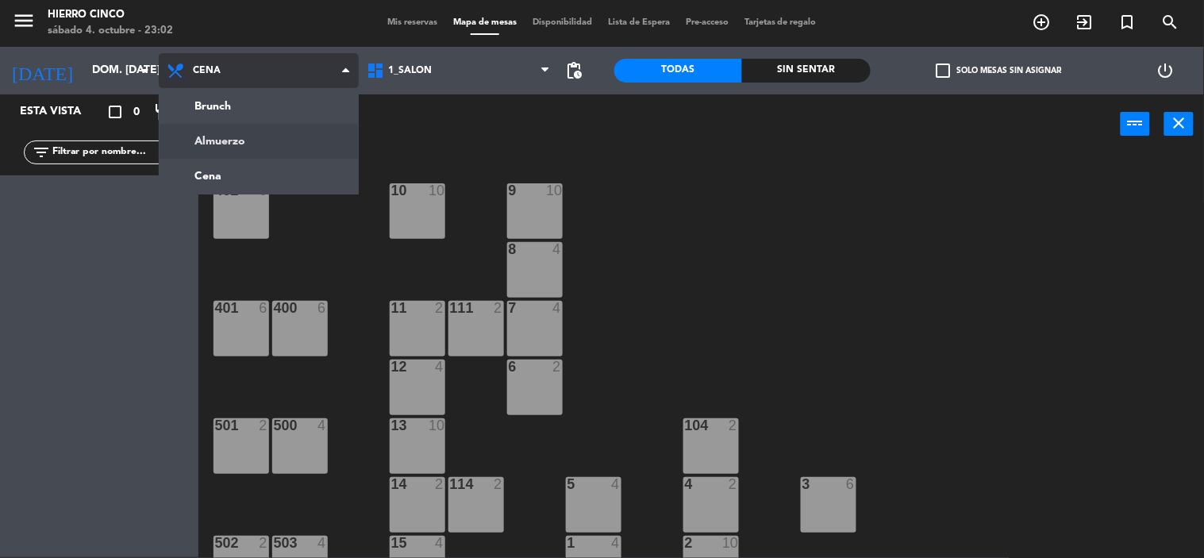
click at [266, 133] on ng-component "menu Hierro Cinco sábado 4. octubre - 23:02 Mis reservas Mapa de mesas Disponib…" at bounding box center [602, 278] width 1204 height 559
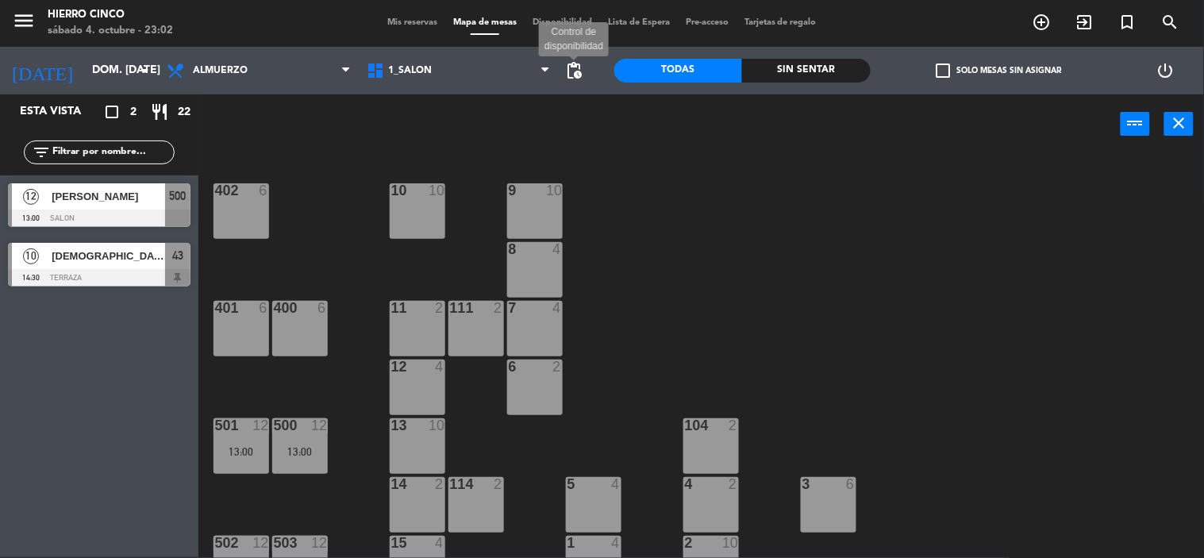
click at [582, 69] on span "pending_actions" at bounding box center [574, 70] width 19 height 19
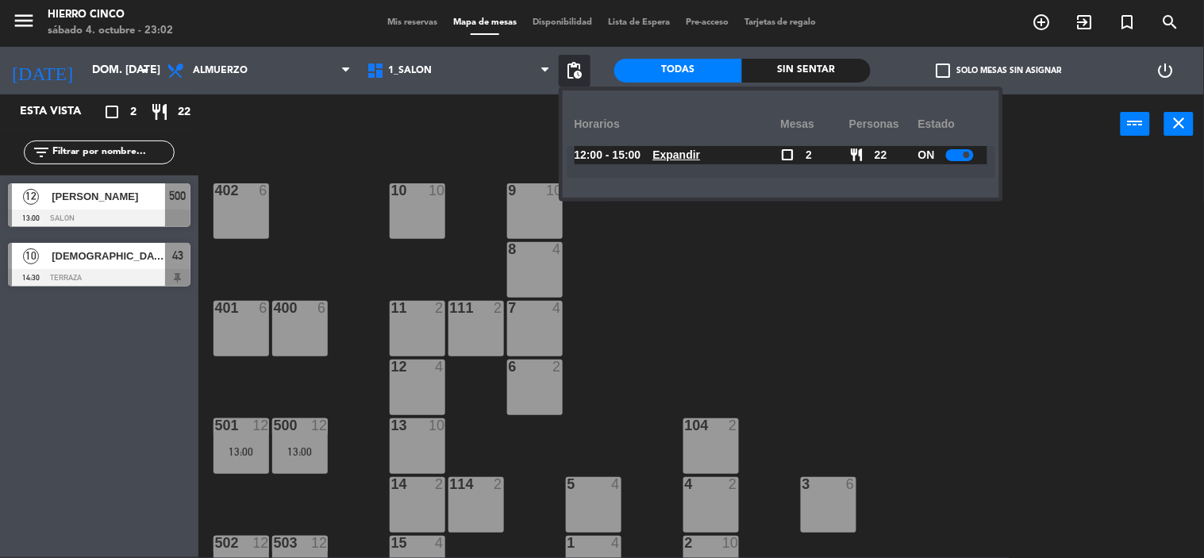
click at [160, 210] on div at bounding box center [99, 218] width 183 height 17
